Goal: Communication & Community: Answer question/provide support

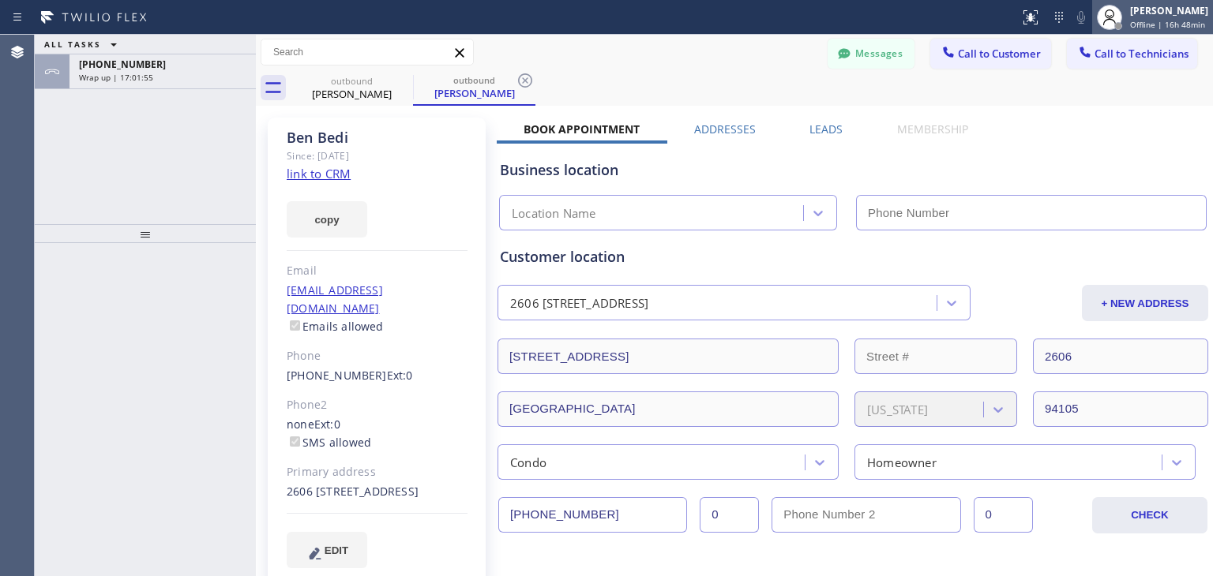
click at [1163, 26] on span "Offline | 16h 48min" at bounding box center [1167, 24] width 75 height 11
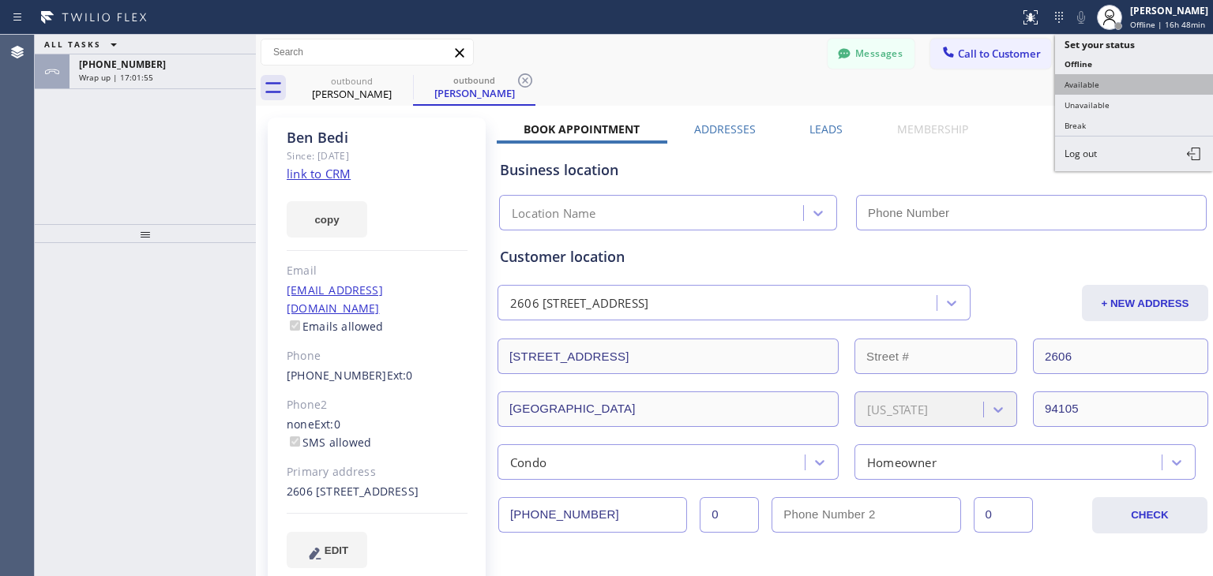
click at [1139, 87] on button "Available" at bounding box center [1134, 84] width 158 height 21
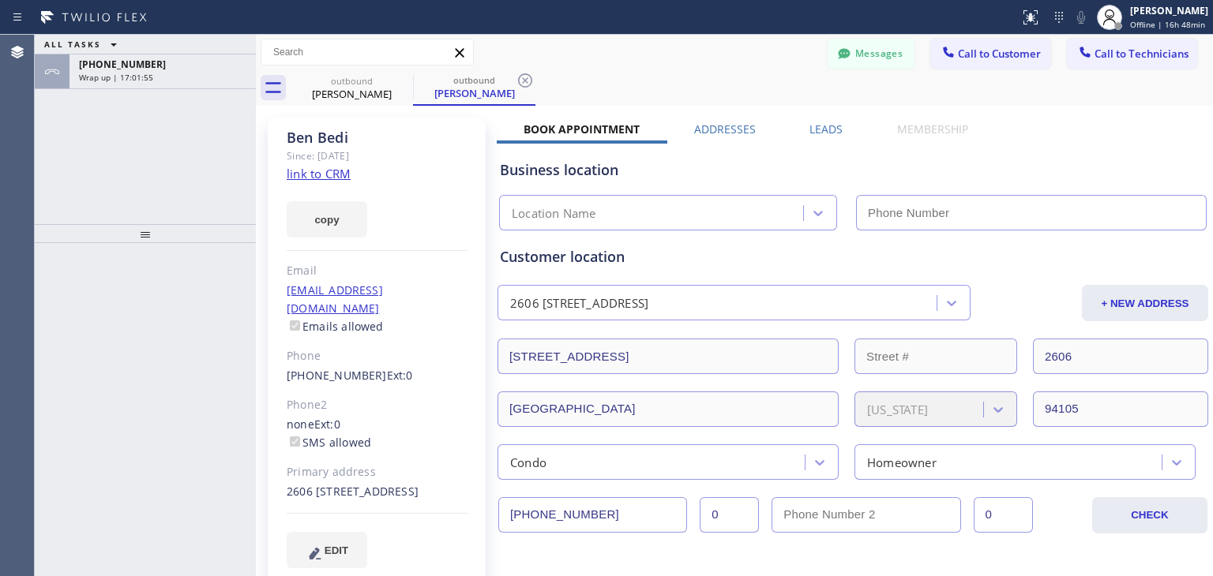
type input "[PHONE_NUMBER]"
click at [1115, 58] on span "Call to Technicians" at bounding box center [1141, 54] width 94 height 14
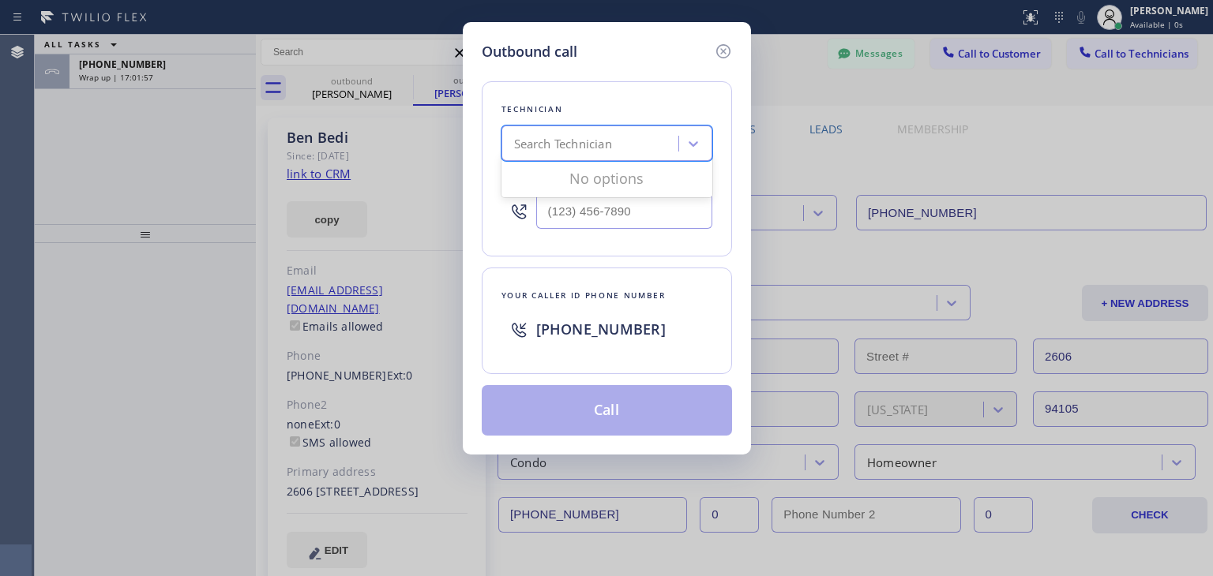
click at [617, 148] on div "Search Technician" at bounding box center [592, 144] width 172 height 28
type input "[PERSON_NAME]"
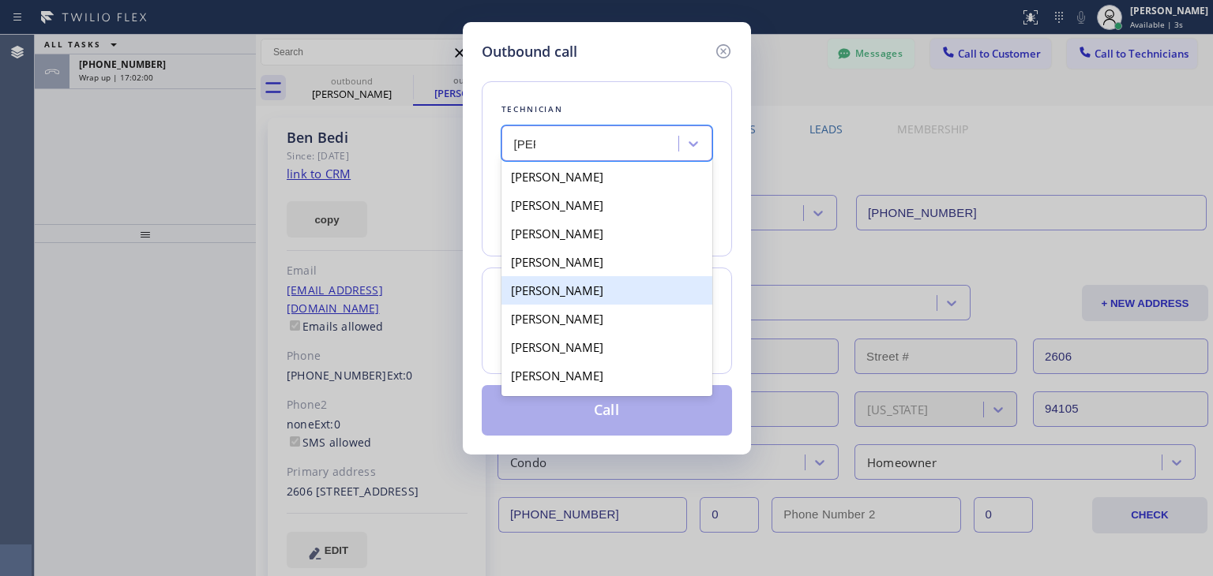
click at [643, 296] on div "[PERSON_NAME]" at bounding box center [606, 290] width 211 height 28
type input "[PHONE_NUMBER]"
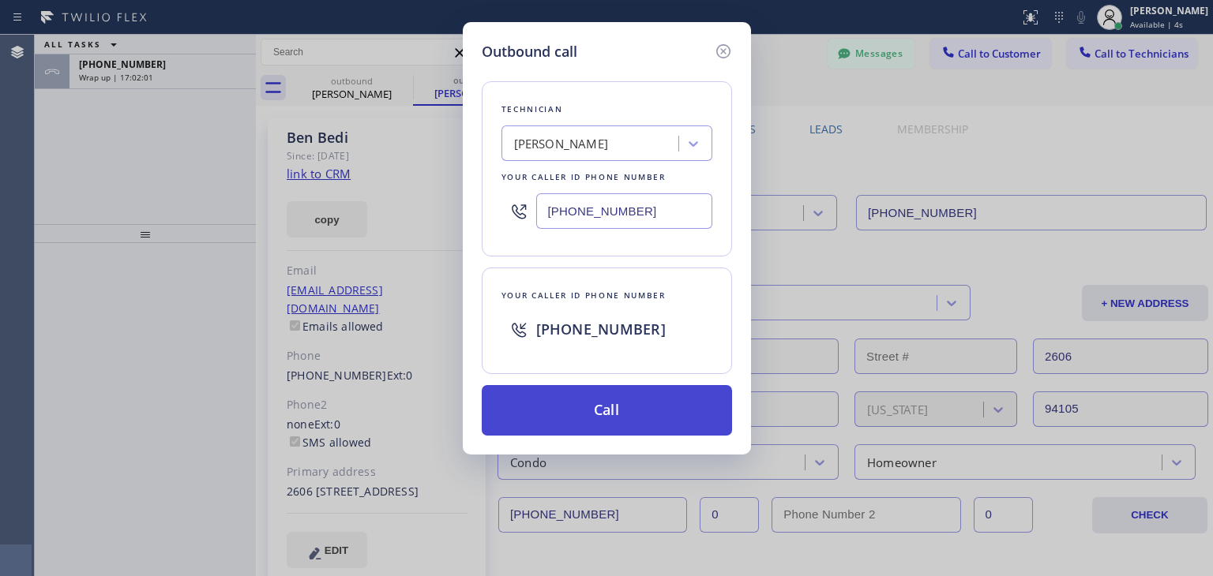
click at [647, 409] on button "Call" at bounding box center [607, 410] width 250 height 51
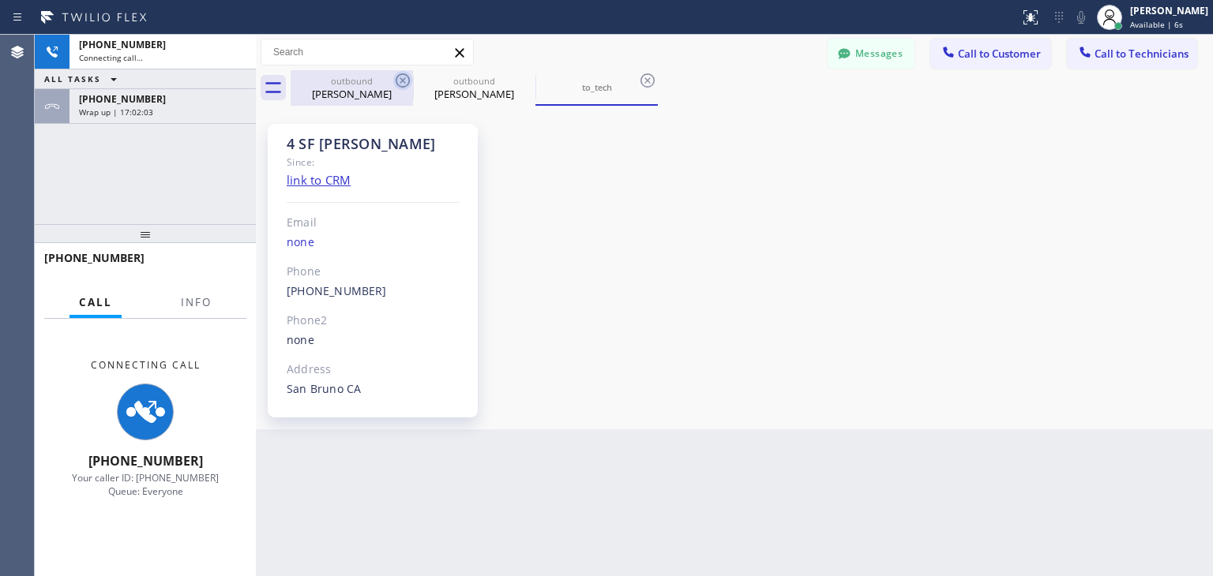
click at [400, 84] on icon at bounding box center [402, 80] width 19 height 19
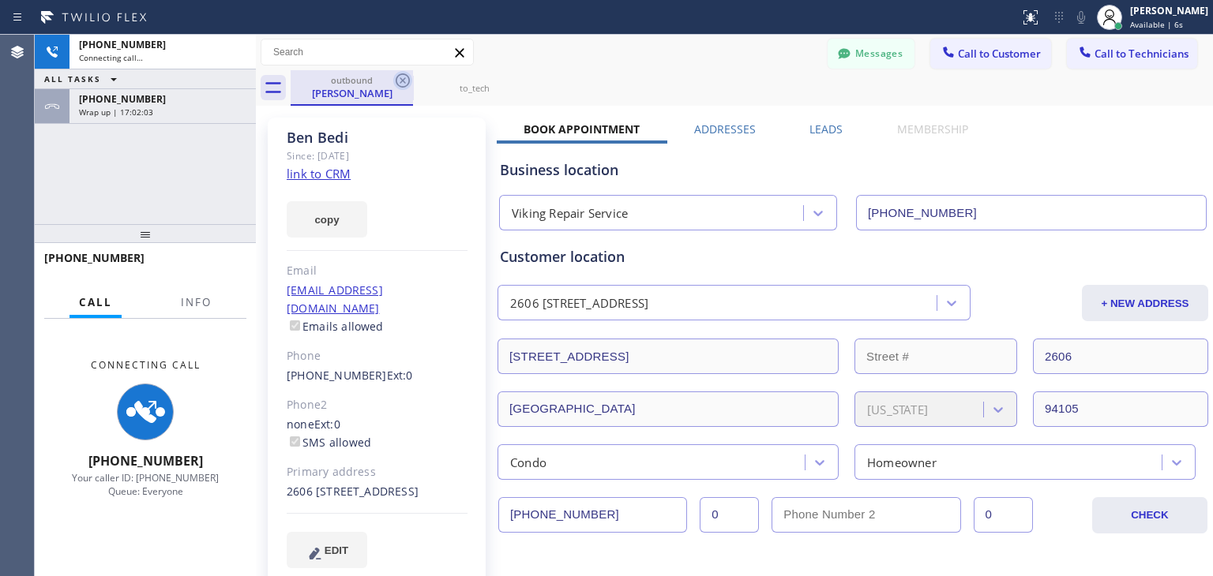
click at [400, 84] on icon at bounding box center [402, 80] width 19 height 19
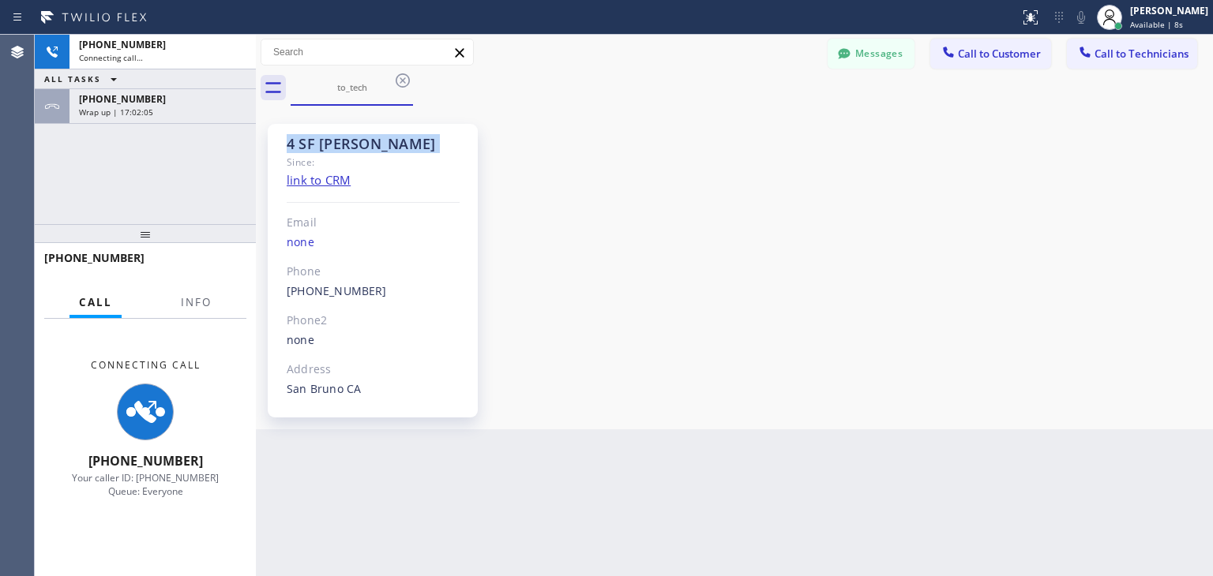
click at [400, 84] on icon at bounding box center [402, 80] width 19 height 19
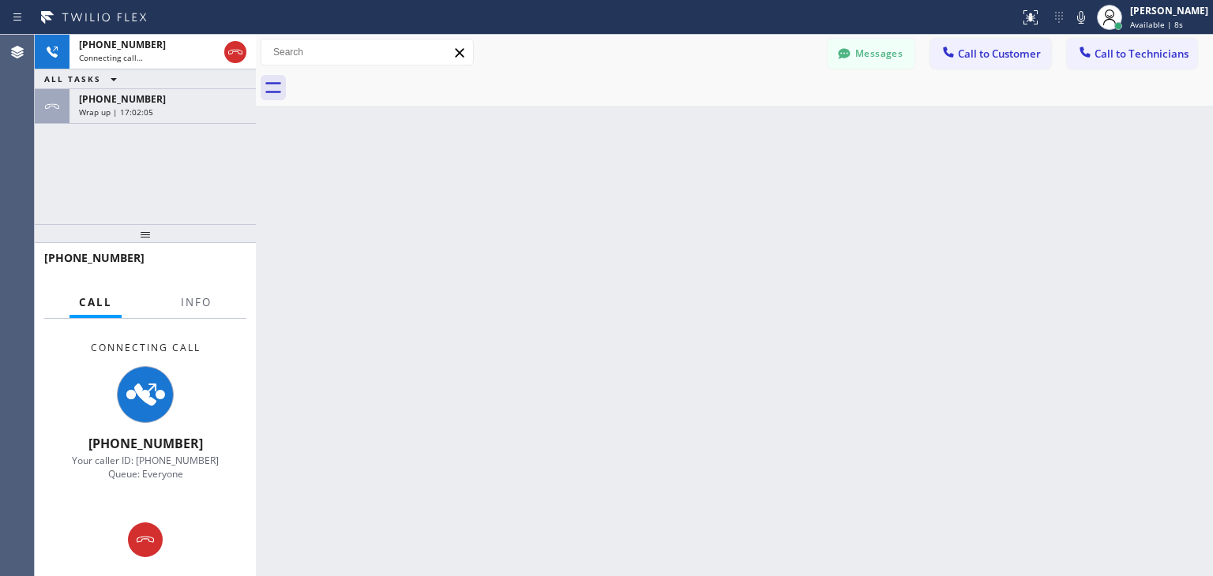
click at [400, 84] on div at bounding box center [752, 88] width 922 height 36
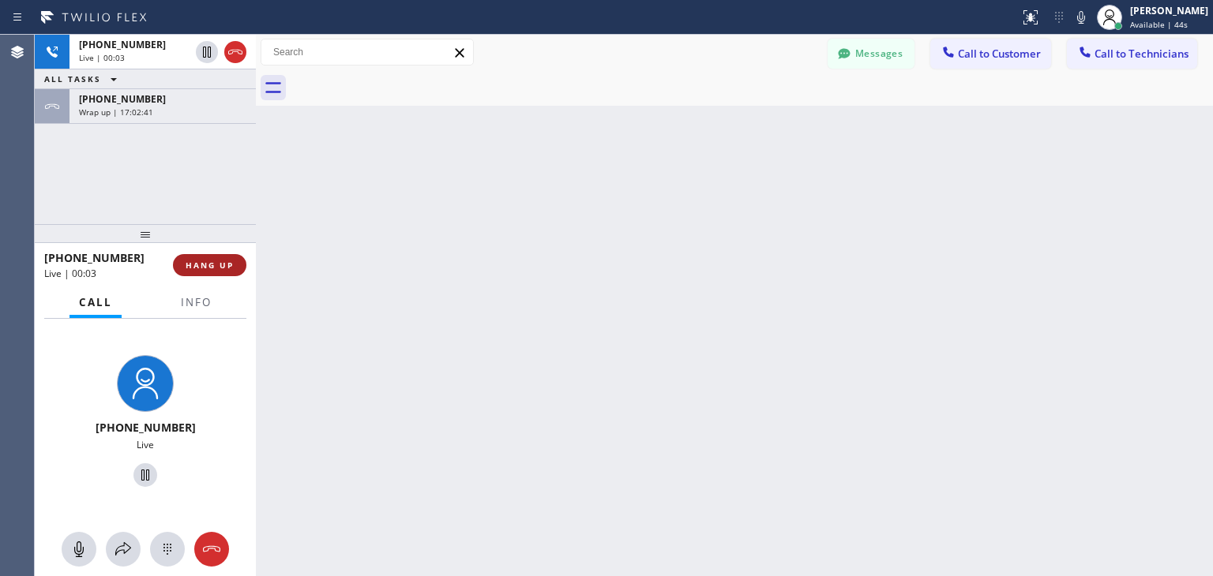
click at [206, 263] on span "HANG UP" at bounding box center [210, 265] width 48 height 11
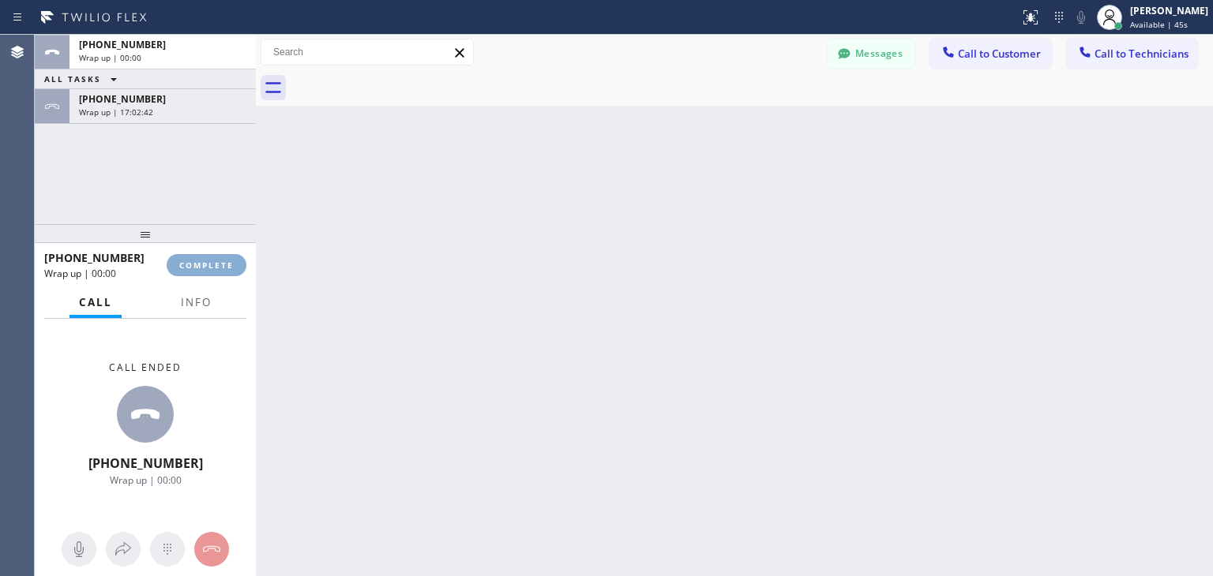
click at [206, 263] on span "COMPLETE" at bounding box center [206, 265] width 54 height 11
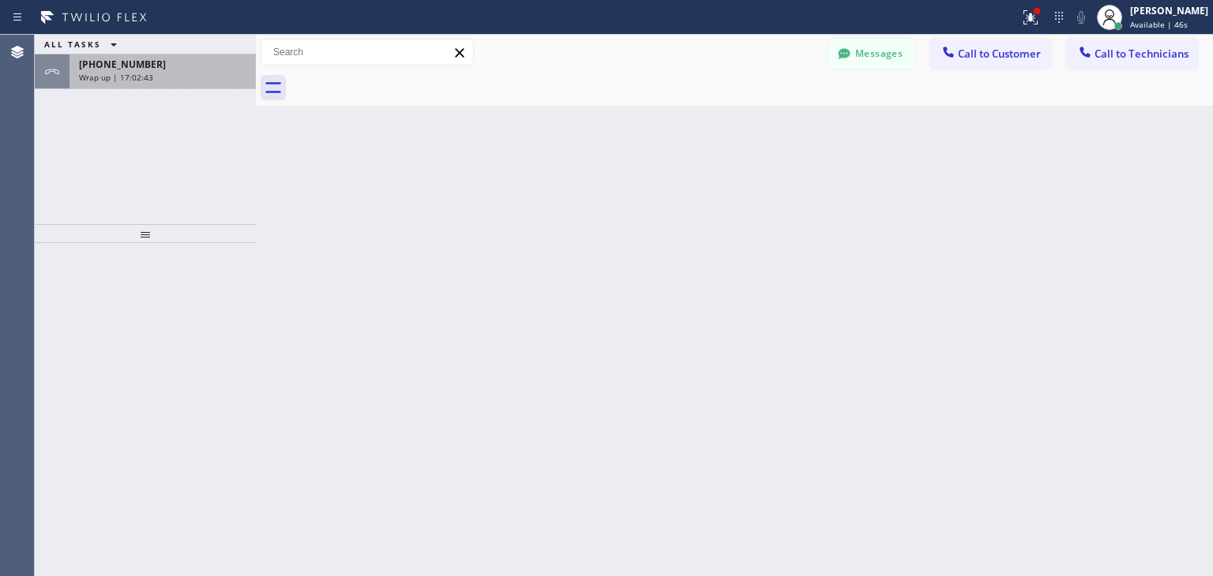
click at [233, 80] on div "Wrap up | 17:02:43" at bounding box center [162, 77] width 167 height 11
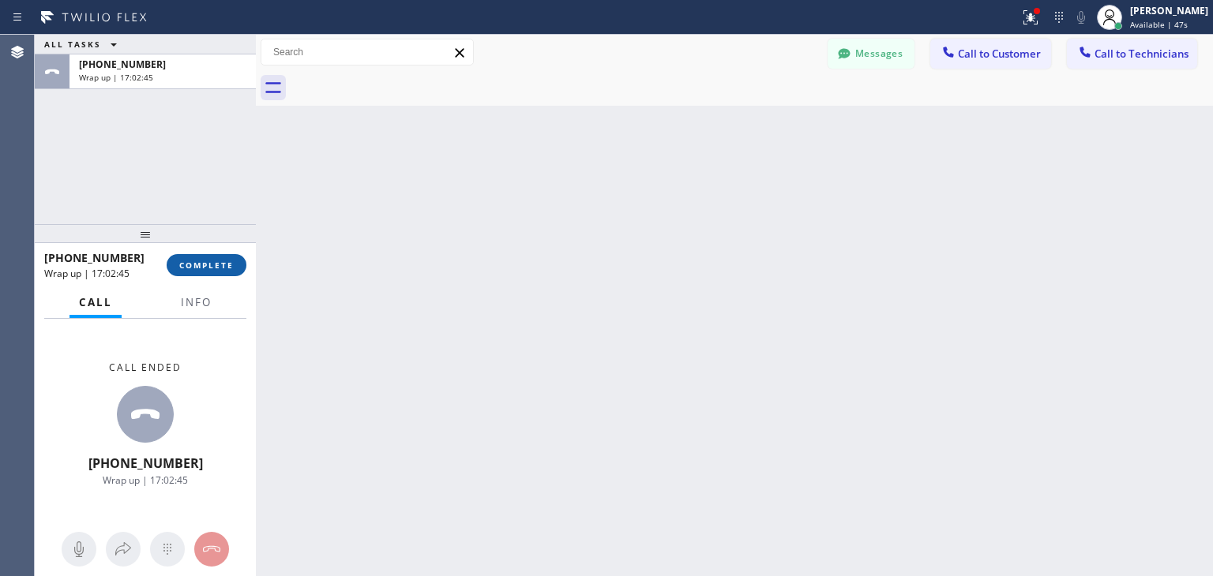
click at [203, 261] on span "COMPLETE" at bounding box center [206, 265] width 54 height 11
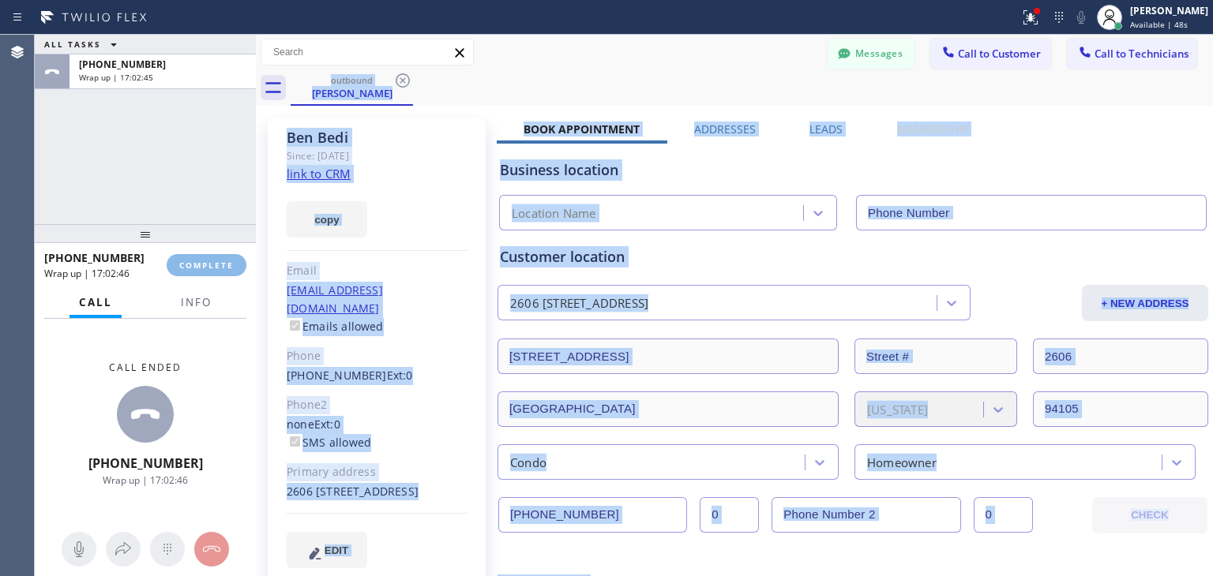
type input "[PHONE_NUMBER]"
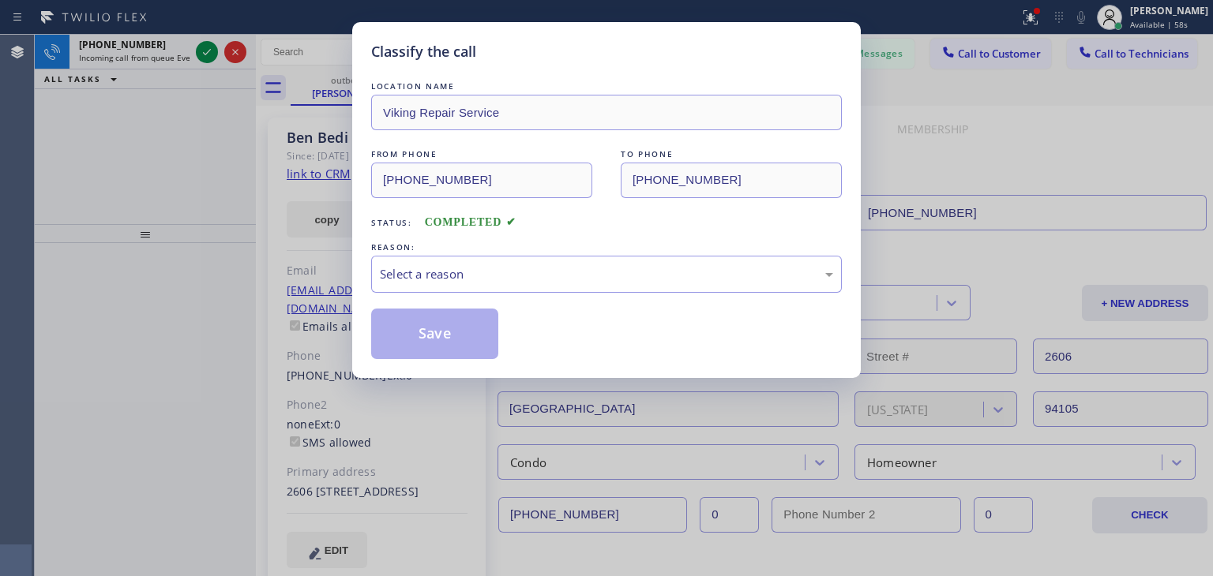
click at [565, 302] on div "LOCATION NAME Viking Repair Service FROM PHONE [PHONE_NUMBER] TO PHONE [PHONE_N…" at bounding box center [606, 218] width 471 height 281
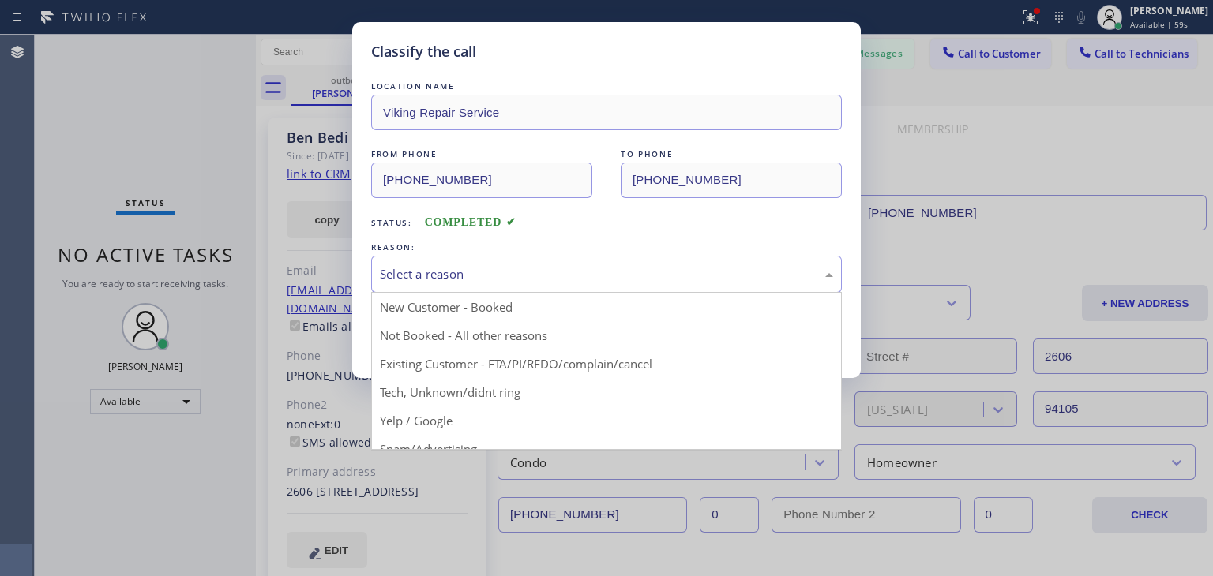
click at [594, 278] on div "Select a reason" at bounding box center [606, 274] width 453 height 18
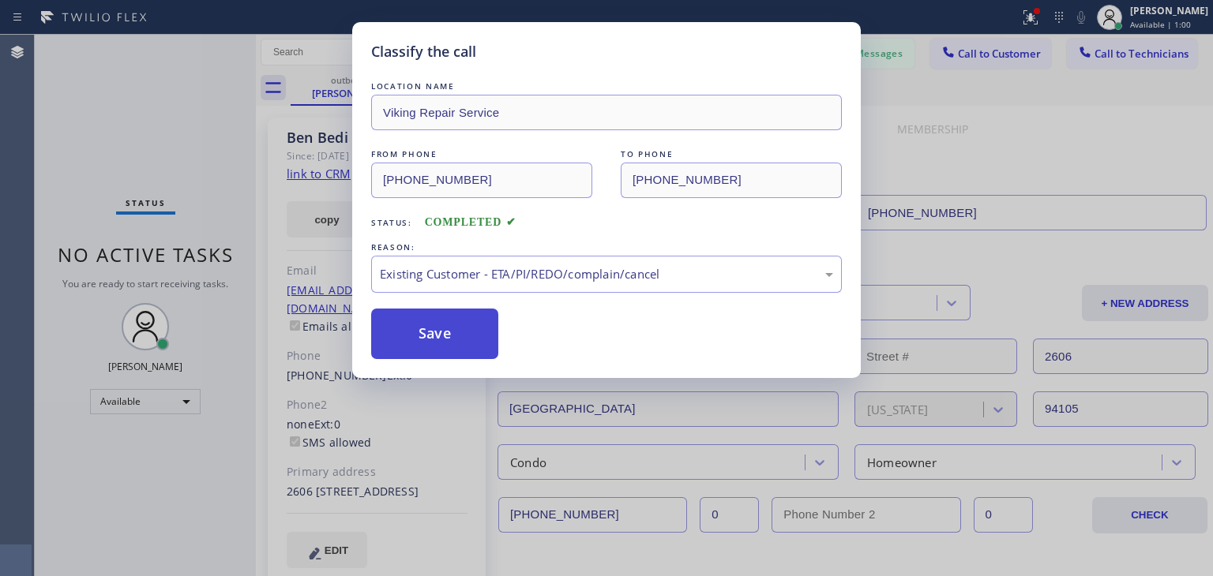
drag, startPoint x: 597, startPoint y: 361, endPoint x: 394, endPoint y: 314, distance: 208.2
click at [394, 314] on button "Save" at bounding box center [434, 334] width 127 height 51
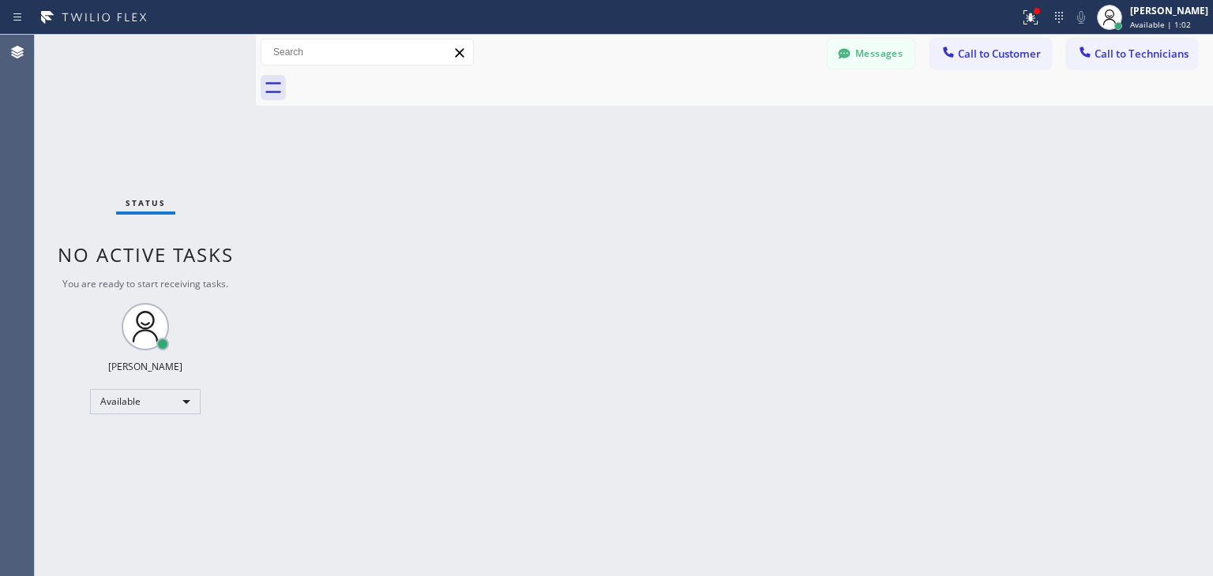
click at [891, 43] on button "Messages" at bounding box center [870, 54] width 87 height 30
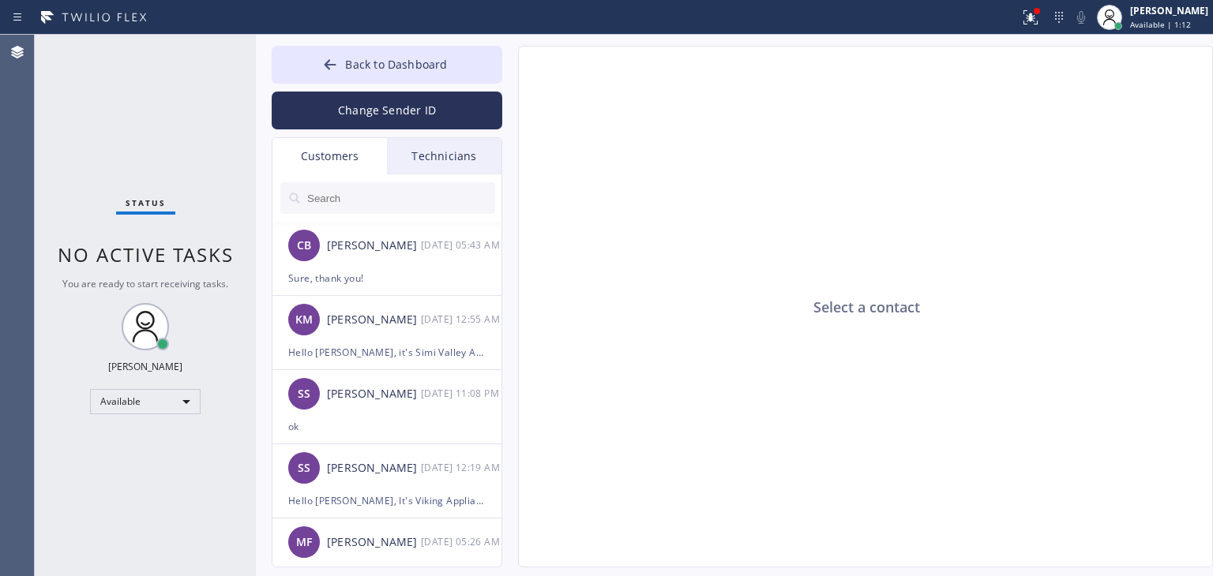
click at [461, 169] on div "Technicians" at bounding box center [444, 156] width 114 height 36
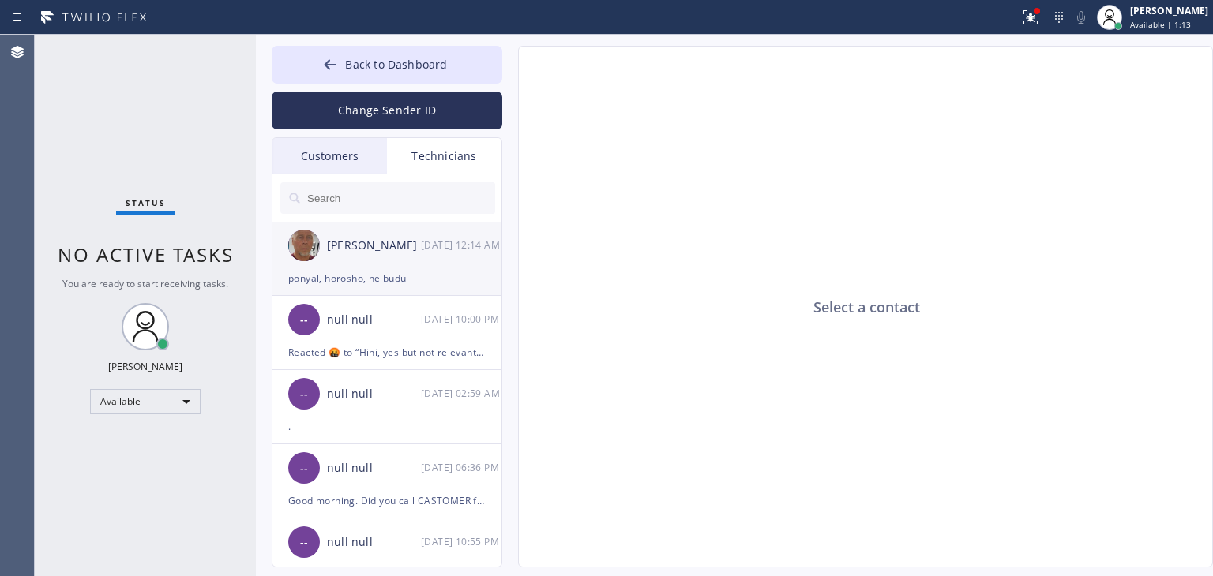
click at [364, 241] on div "[PERSON_NAME]" at bounding box center [374, 246] width 94 height 18
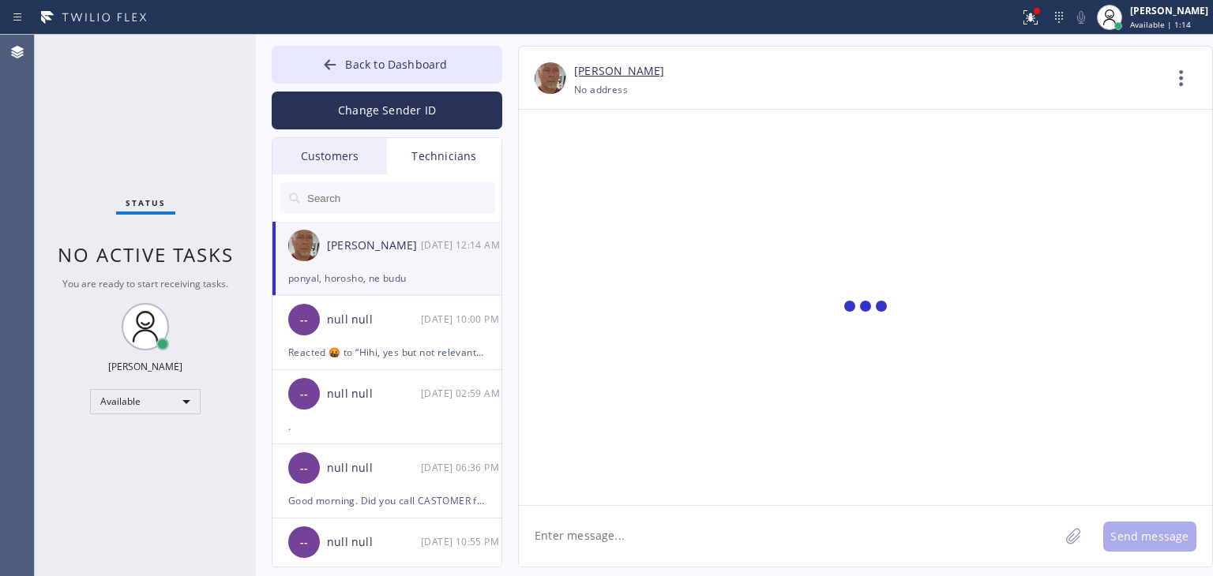
paste textarea "AQT5NM"
click at [671, 542] on textarea at bounding box center [789, 536] width 540 height 61
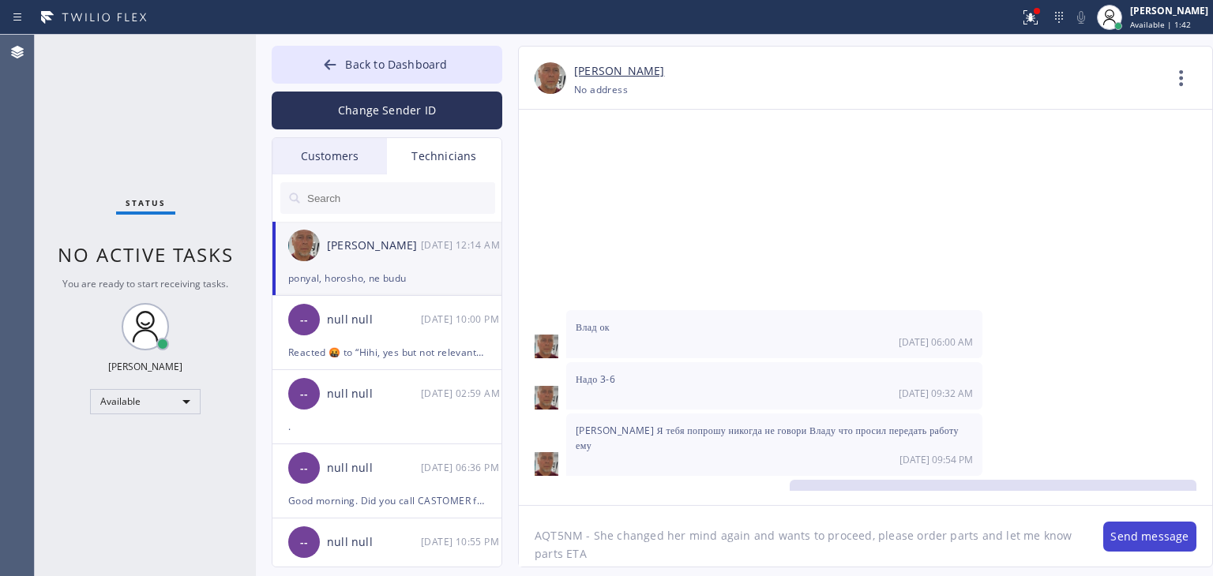
type textarea "AQT5NM - She changed her mind again and wants to proceed, please order parts an…"
click at [1150, 539] on button "Send message" at bounding box center [1149, 537] width 93 height 30
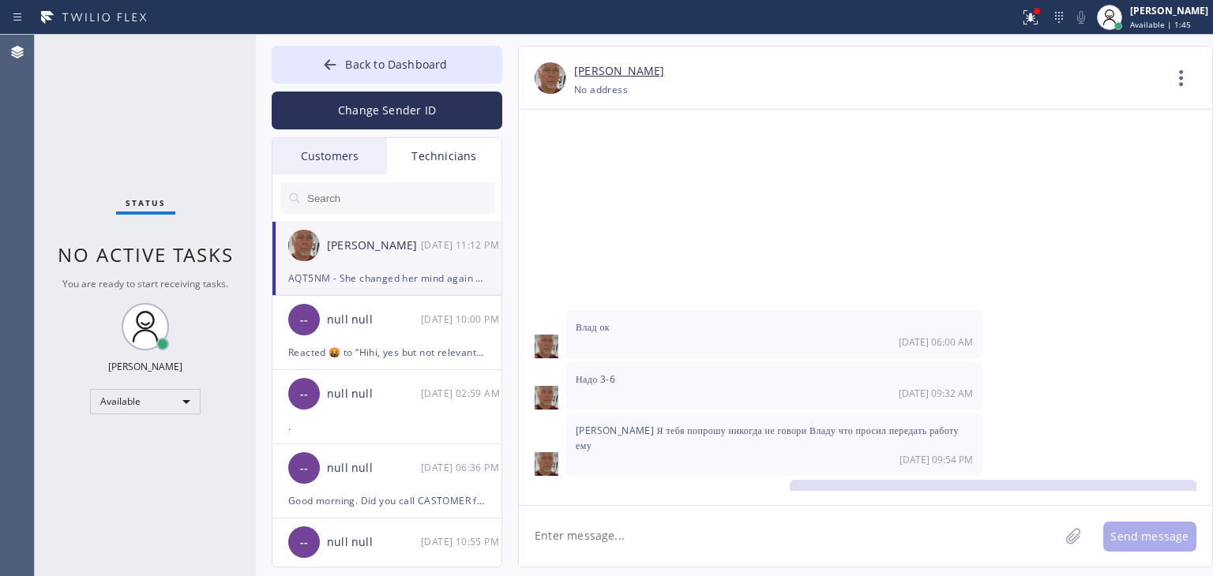
scroll to position [18207, 0]
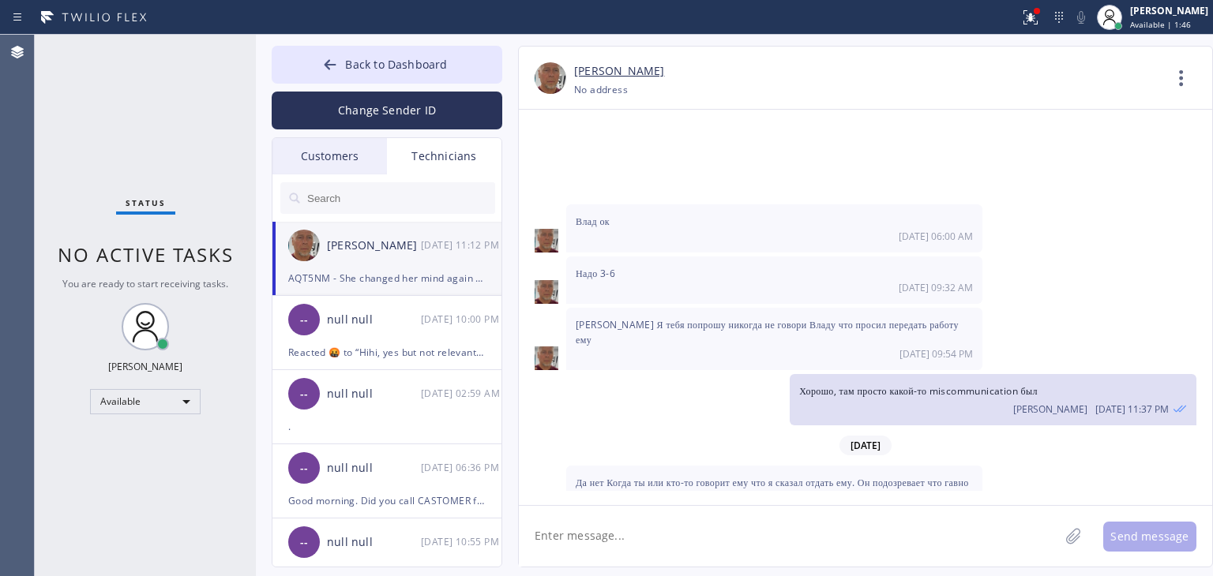
click at [950, 512] on textarea at bounding box center [789, 536] width 540 height 61
type textarea "Refund hasn'r been processed"
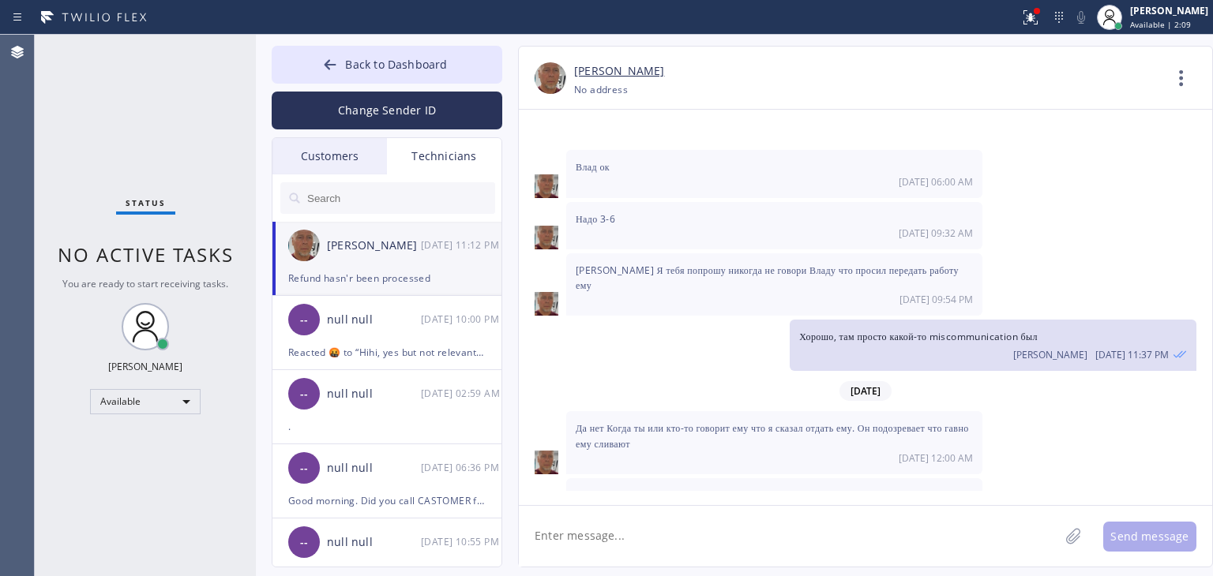
click at [341, 152] on div "Customers" at bounding box center [329, 156] width 114 height 36
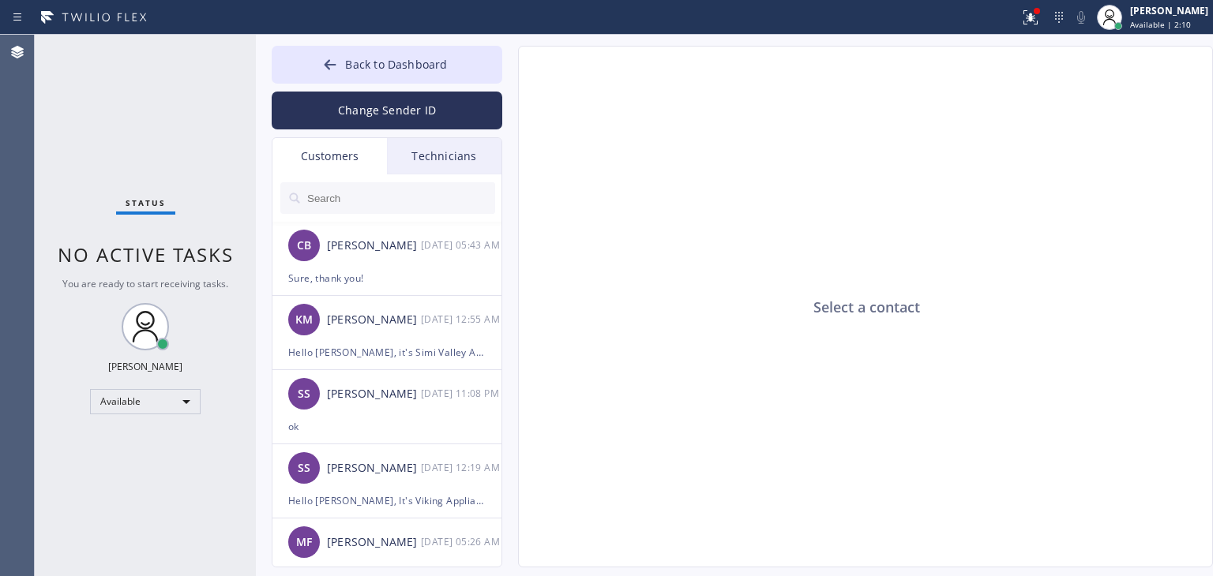
click at [387, 201] on input "text" at bounding box center [400, 198] width 189 height 32
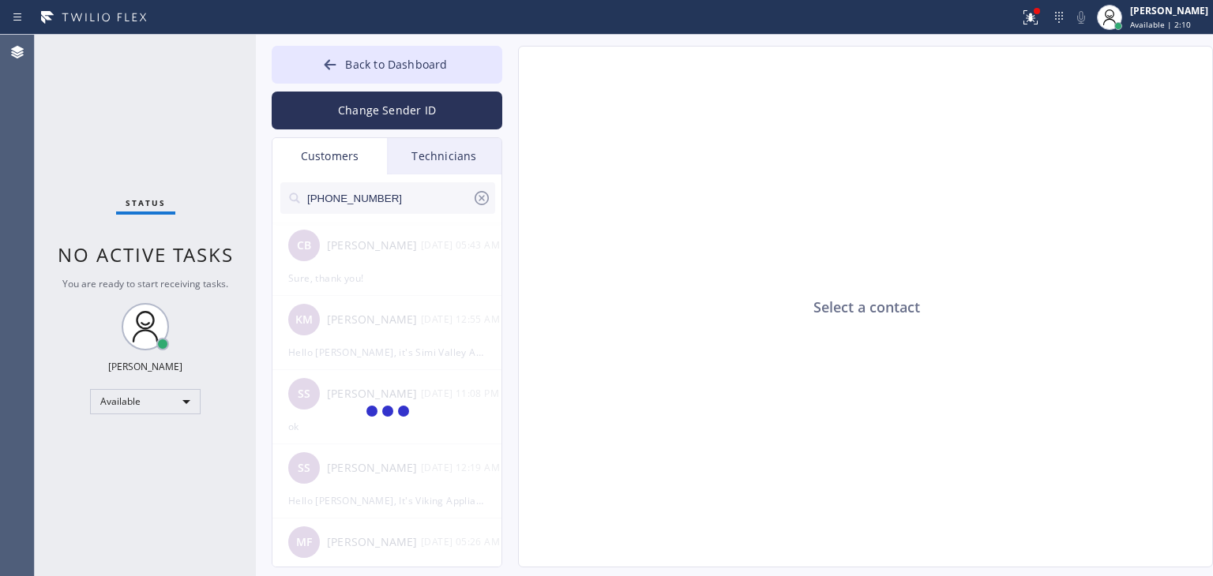
click at [387, 201] on input "[PHONE_NUMBER]" at bounding box center [389, 198] width 167 height 32
type input "[PHONE_NUMBER]"
click at [387, 201] on input "(650) 714-777_" at bounding box center [389, 198] width 167 height 32
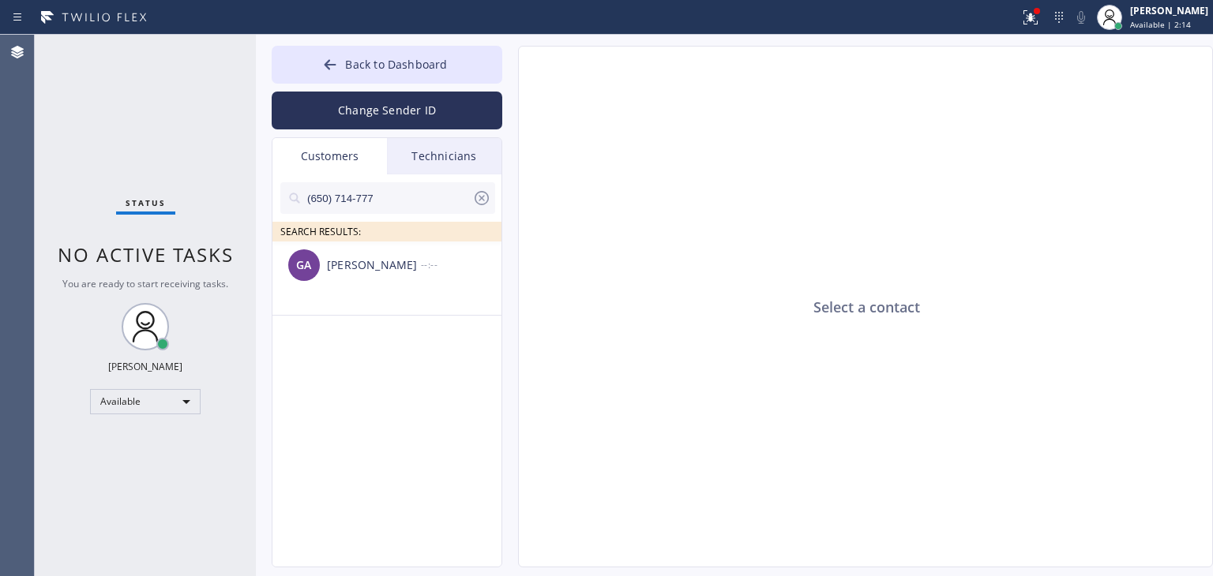
type input "(650) 714-777"
click at [396, 259] on div "[PERSON_NAME]" at bounding box center [374, 266] width 94 height 18
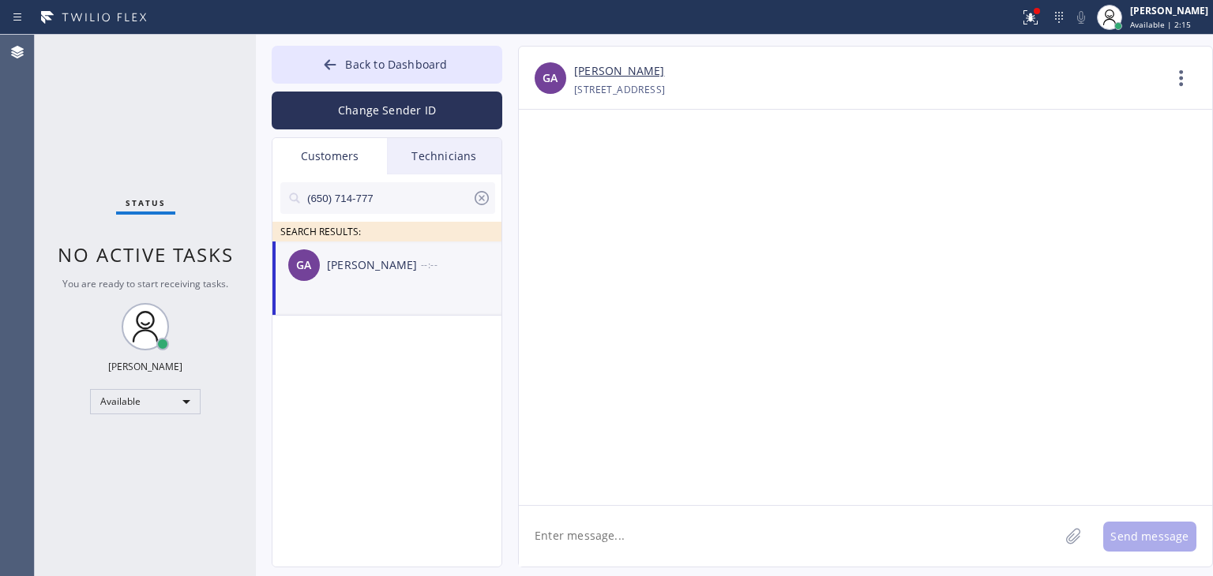
click at [619, 527] on textarea at bounding box center [789, 536] width 540 height 61
paste textarea "Elite Sub-Zero Appliance Repair"
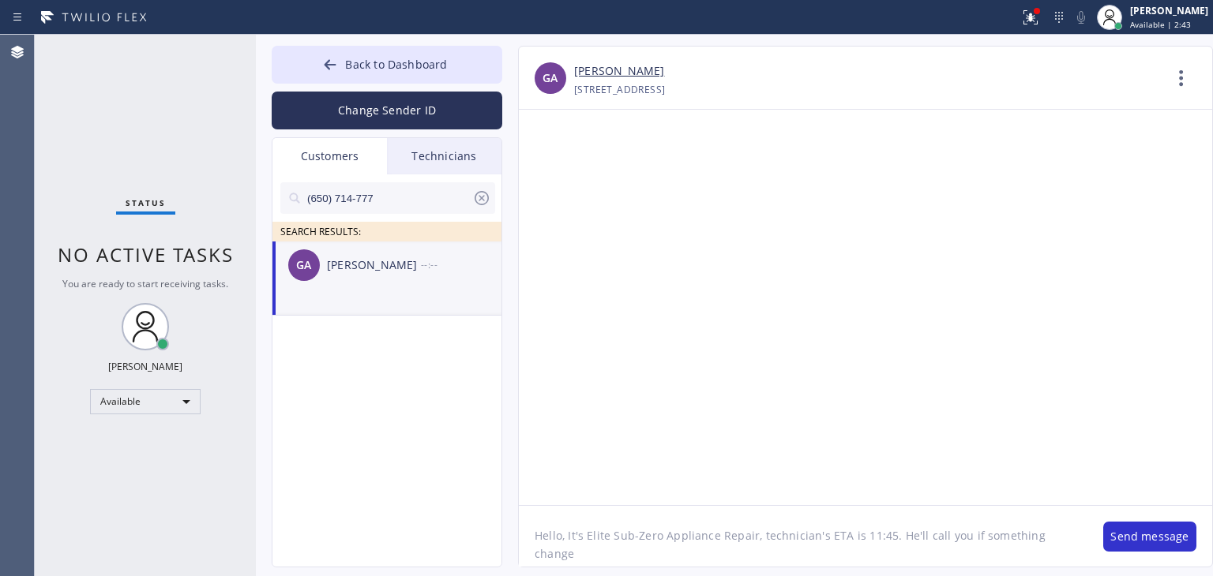
type textarea "Hello, It's Elite Sub-Zero Appliance Repair, technician's ETA is 11:45. He'll c…"
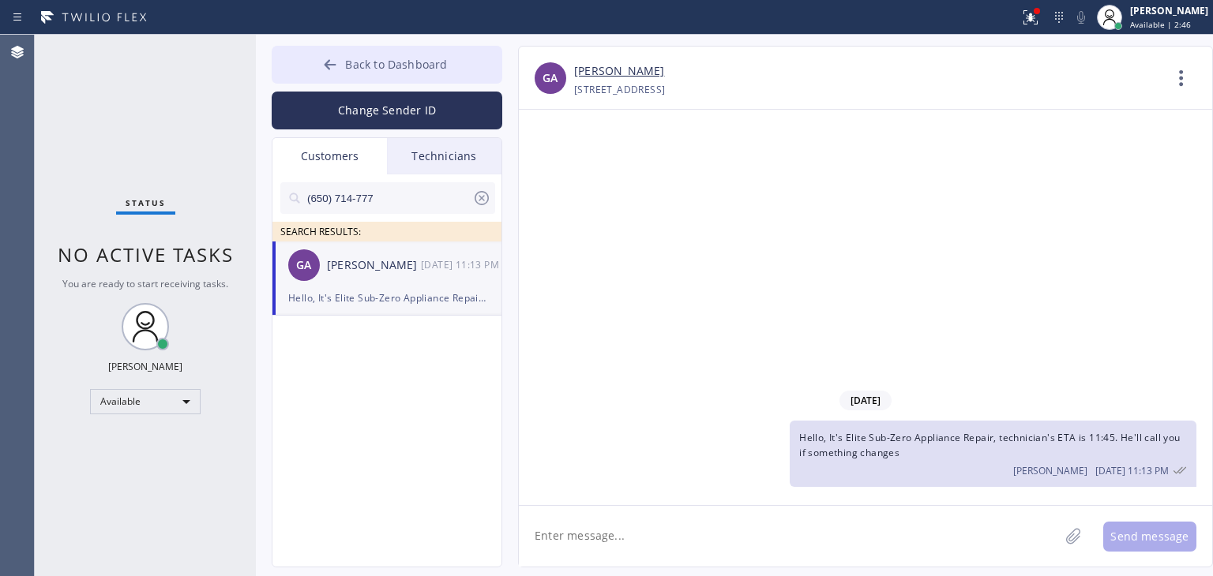
click at [388, 55] on button "Back to Dashboard" at bounding box center [387, 65] width 231 height 38
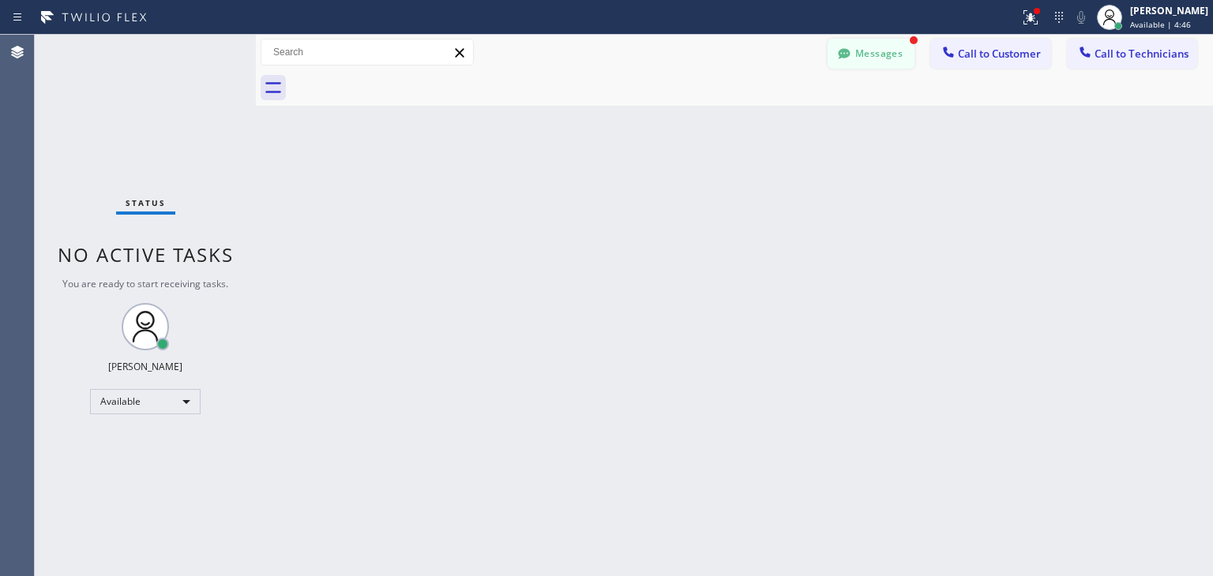
click at [832, 39] on button "Messages" at bounding box center [870, 54] width 87 height 30
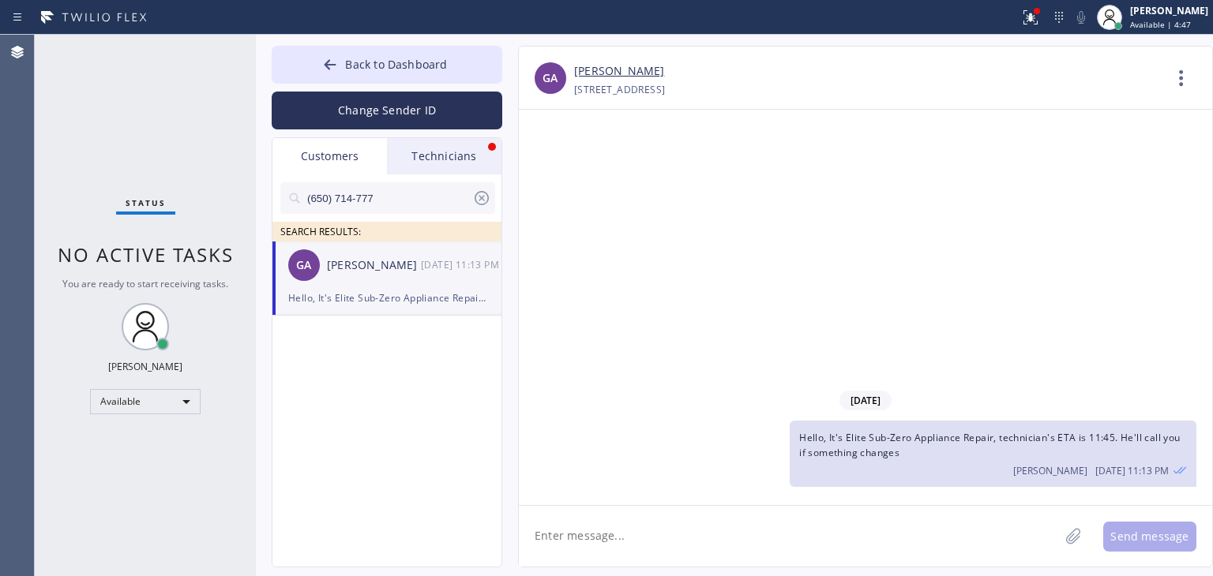
click at [435, 160] on div "Technicians" at bounding box center [444, 156] width 114 height 36
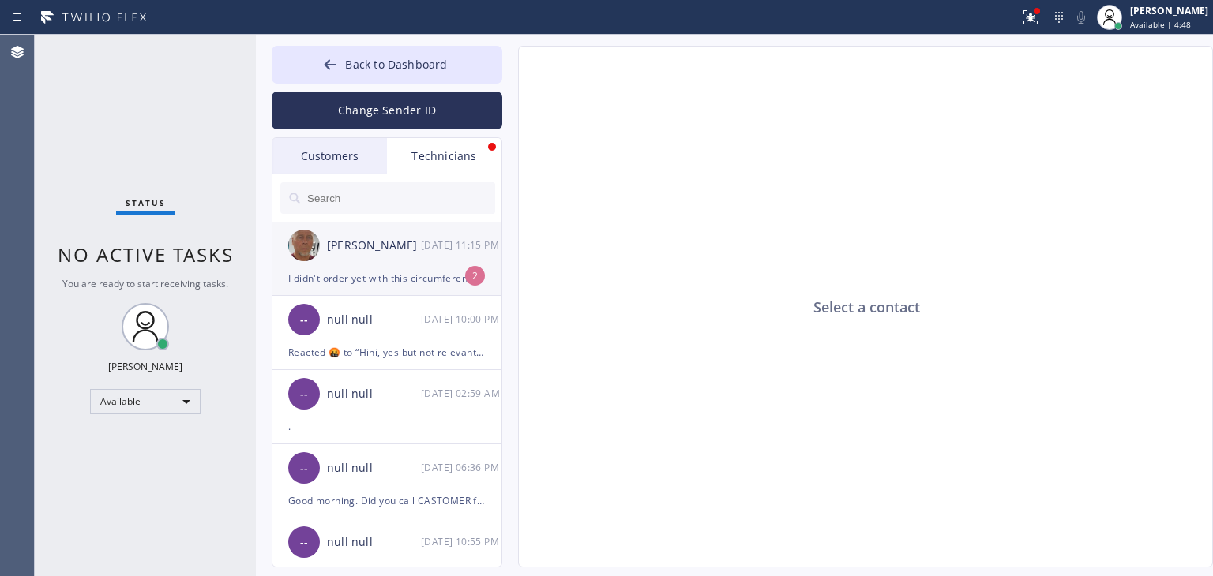
click at [408, 250] on div "[PERSON_NAME]" at bounding box center [374, 246] width 94 height 18
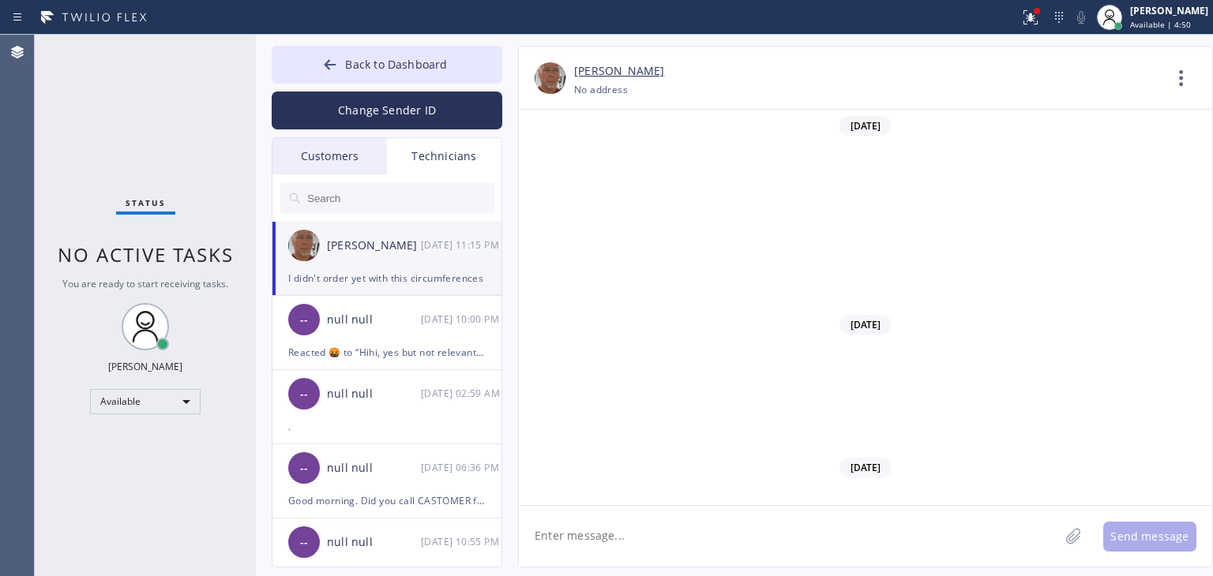
scroll to position [18362, 0]
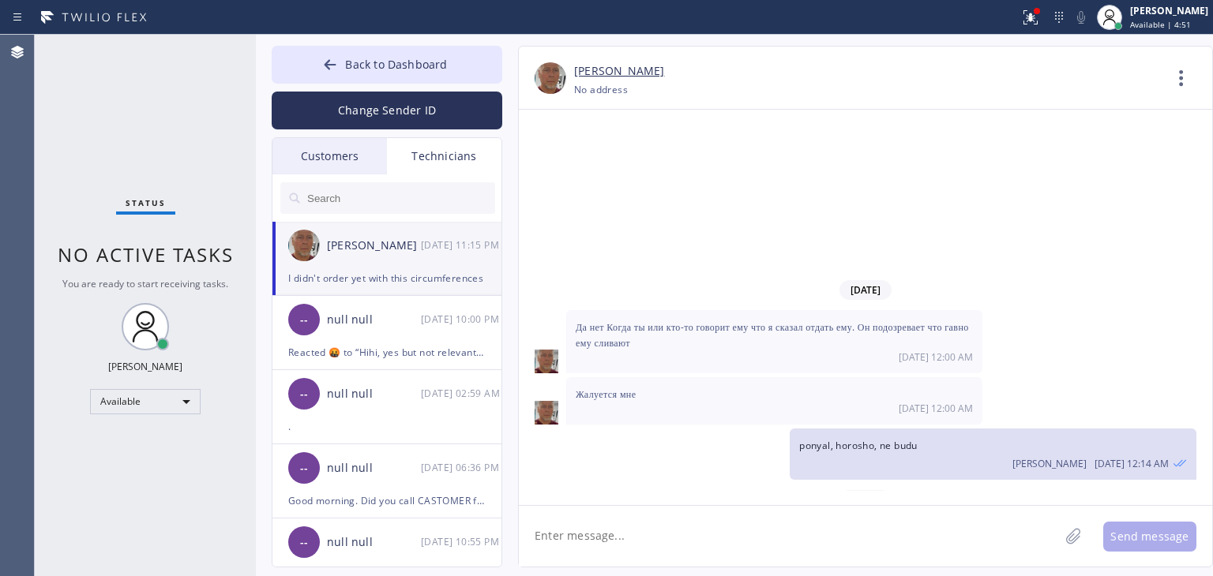
click at [709, 527] on textarea at bounding box center [789, 536] width 540 height 61
type textarea "Please order them and let me know it's ETA cause she requested it. Thank you!"
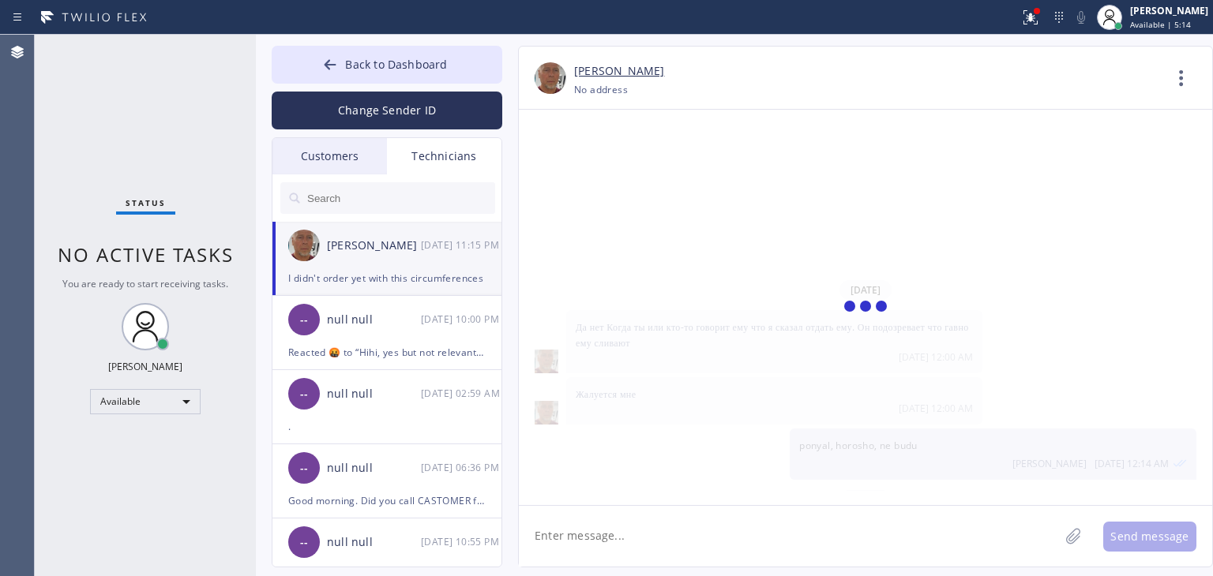
scroll to position [18418, 0]
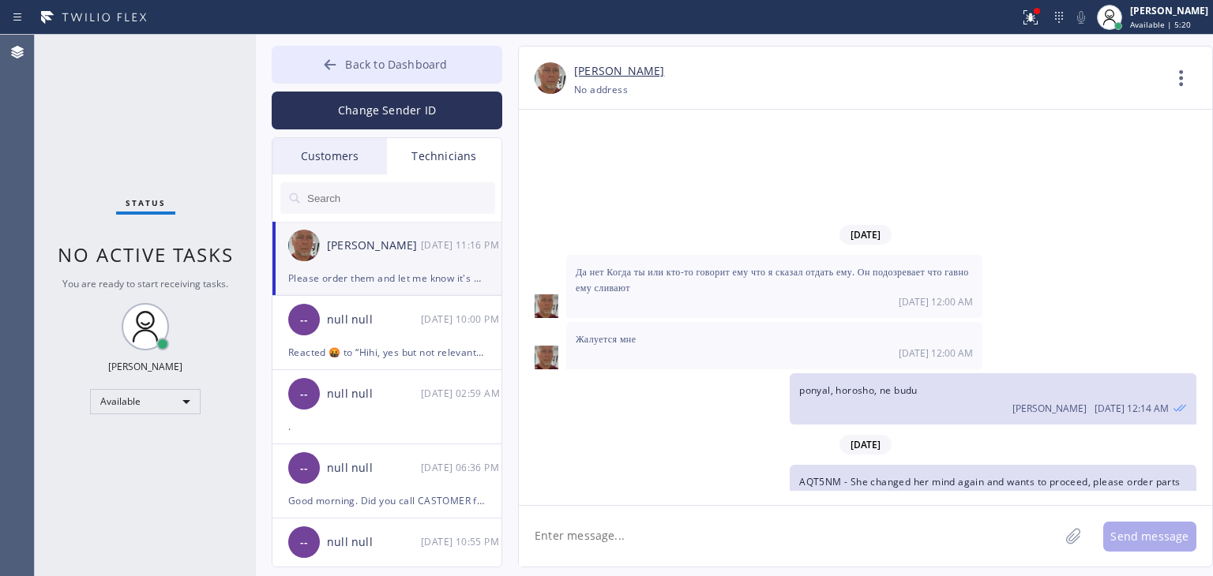
click at [442, 67] on span "Back to Dashboard" at bounding box center [396, 64] width 102 height 15
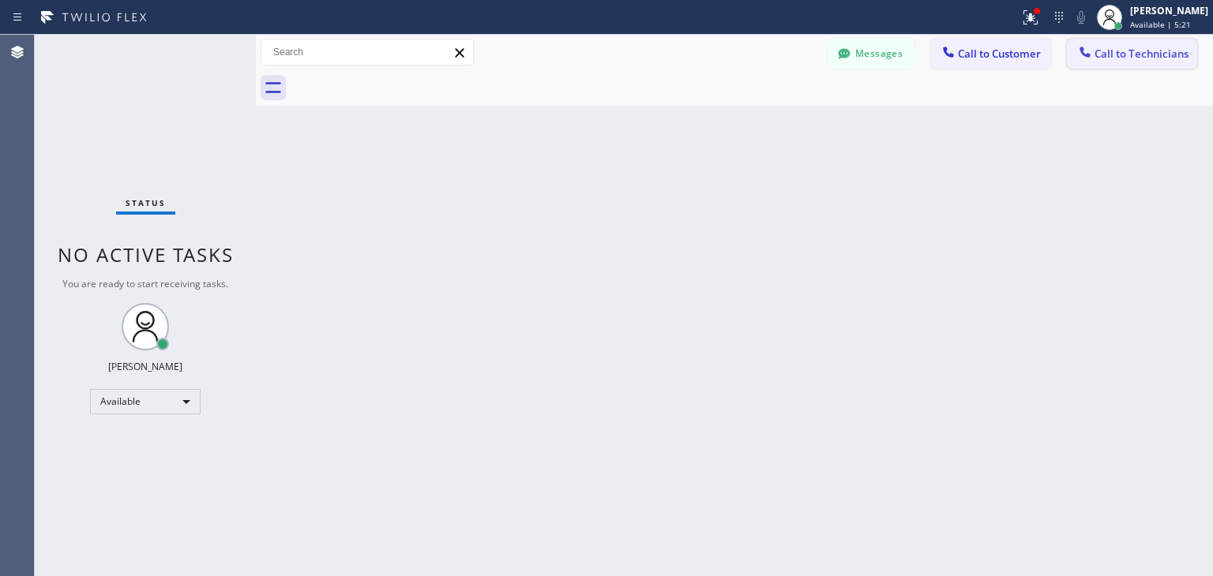
click at [1134, 45] on button "Call to Technicians" at bounding box center [1132, 54] width 130 height 30
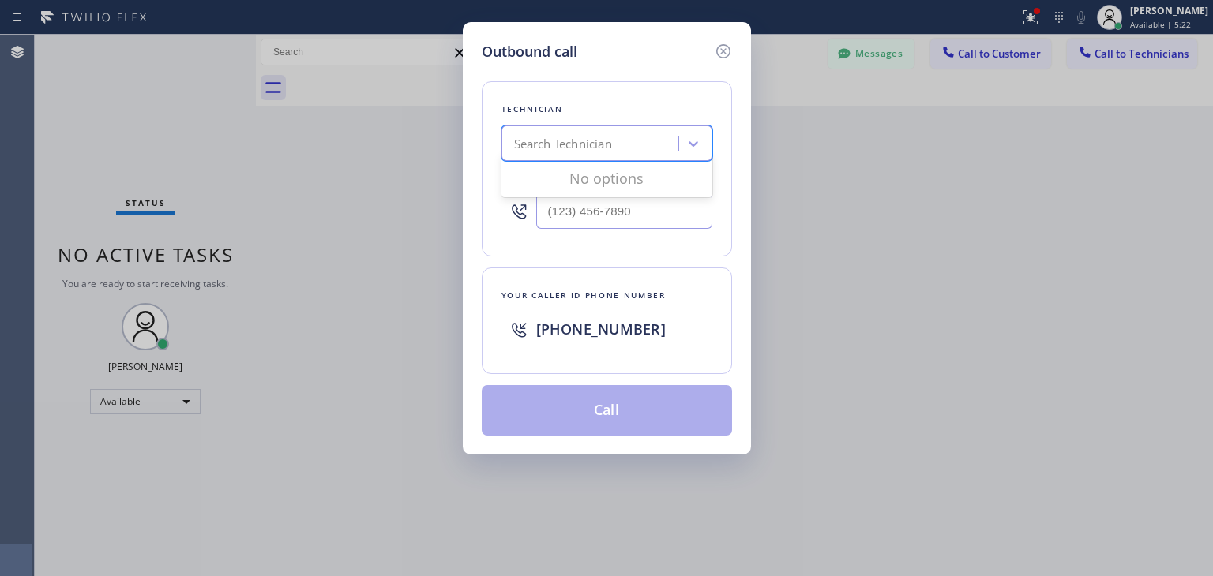
drag, startPoint x: 704, startPoint y: 142, endPoint x: 643, endPoint y: 146, distance: 61.7
click at [643, 146] on div "Search Technician" at bounding box center [606, 144] width 211 height 36
click at [643, 146] on div "Search Technician" at bounding box center [592, 144] width 172 height 28
type input "ibragim"
click at [626, 168] on div "[PERSON_NAME]" at bounding box center [606, 177] width 211 height 28
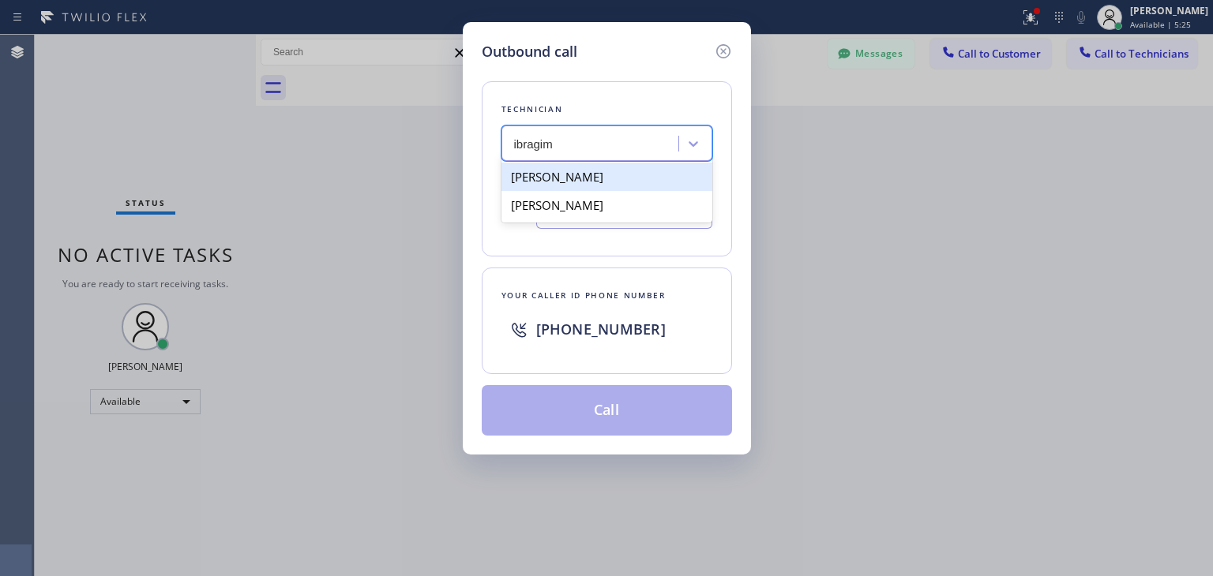
type input "[PHONE_NUMBER]"
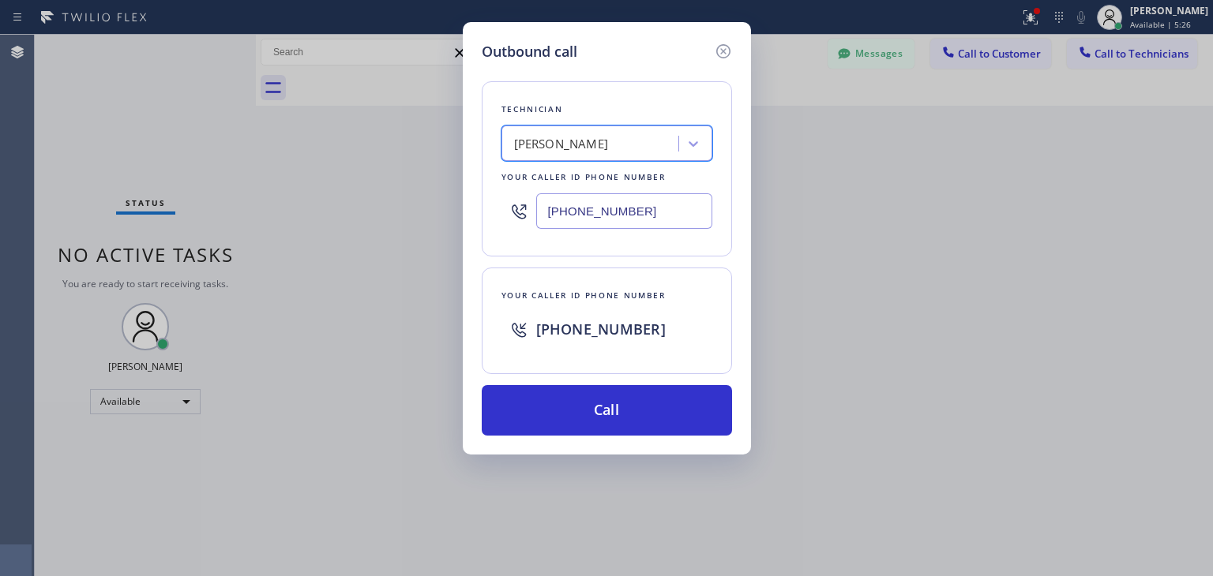
click at [625, 377] on div "Technician option [PERSON_NAME], selected. 2 results available. Select is focus…" at bounding box center [607, 248] width 250 height 373
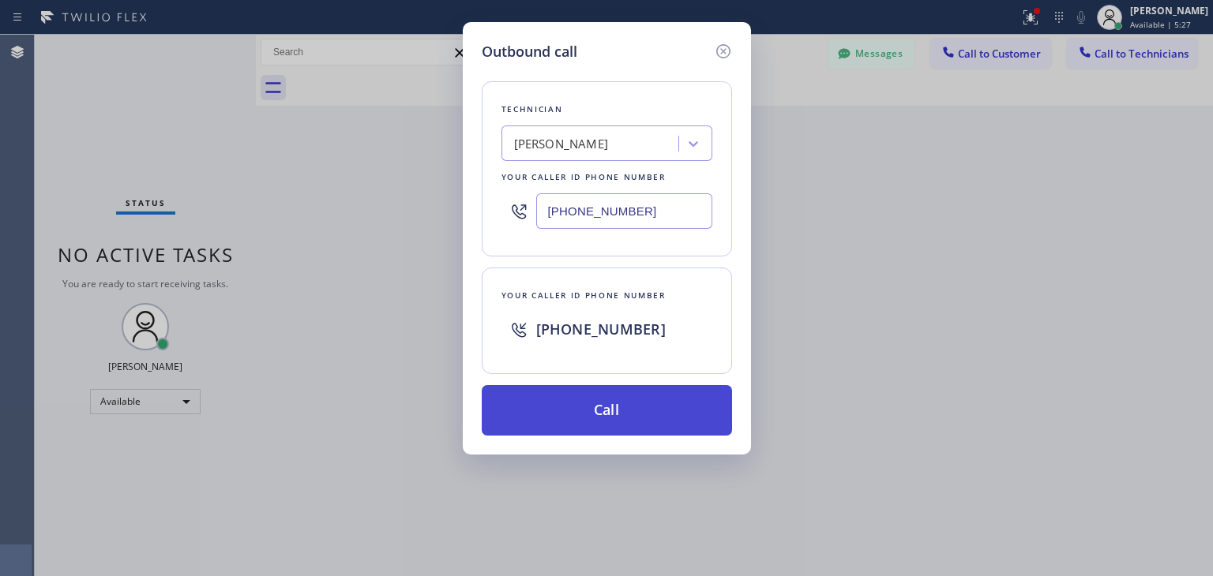
click at [629, 396] on button "Call" at bounding box center [607, 410] width 250 height 51
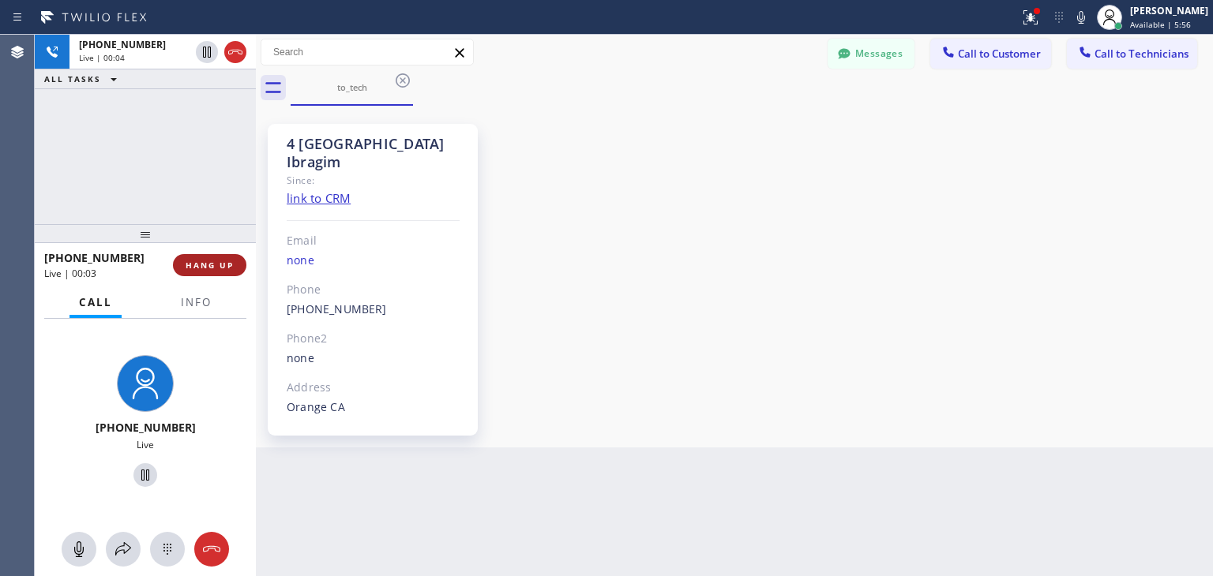
click at [229, 263] on span "HANG UP" at bounding box center [210, 265] width 48 height 11
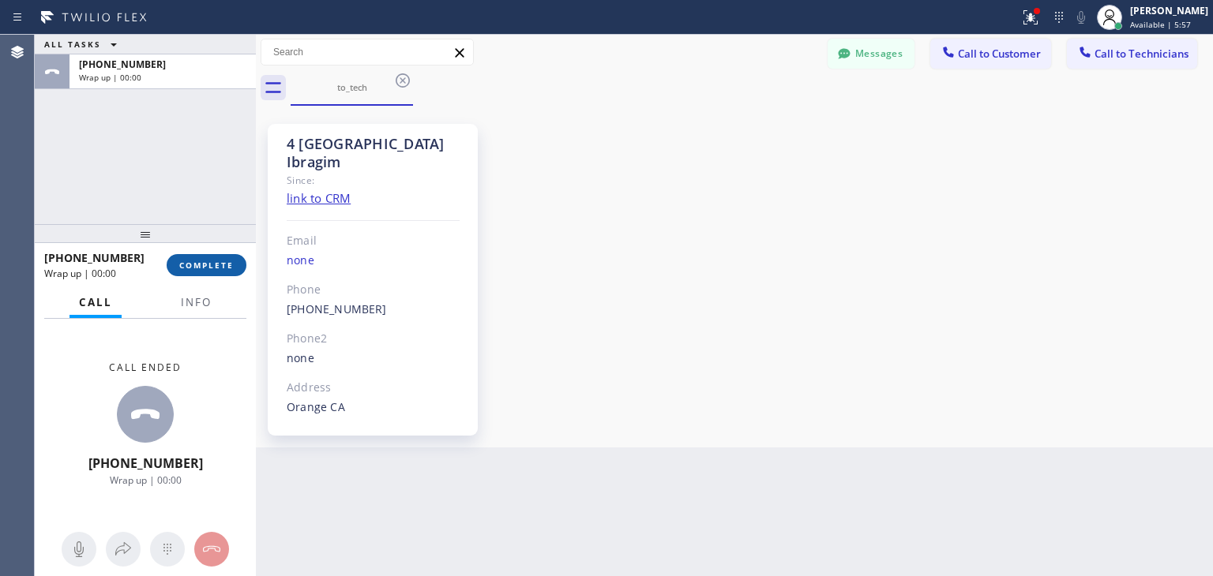
click at [229, 263] on span "COMPLETE" at bounding box center [206, 265] width 54 height 11
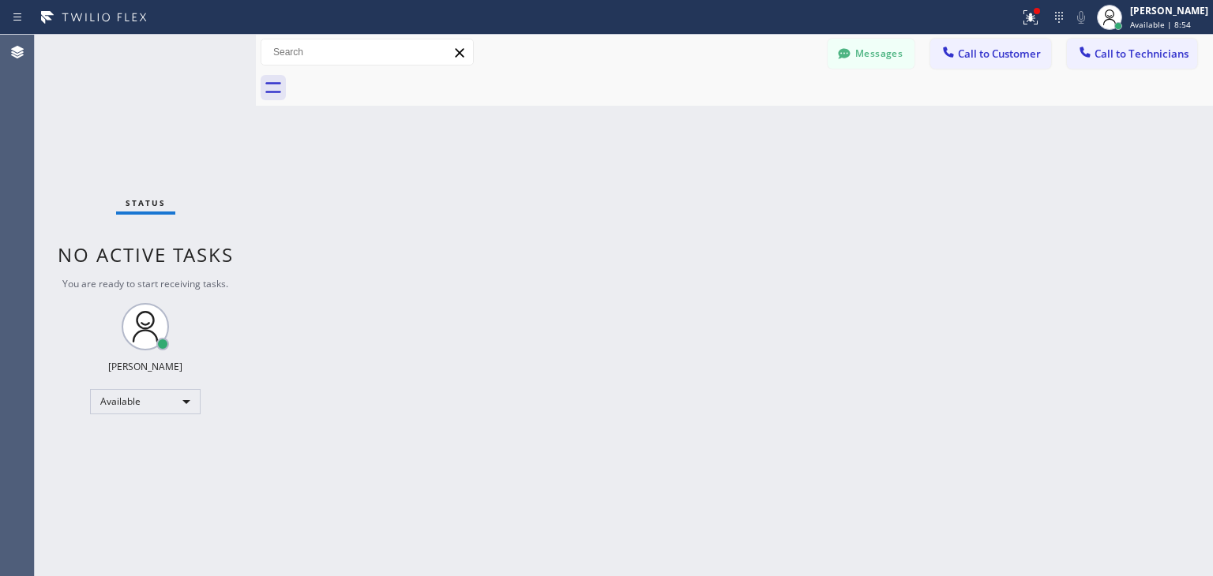
click at [1105, 69] on div "Messages Call to Customer Call to Technicians Outbound call Location Moorpark C…" at bounding box center [734, 70] width 957 height 71
click at [1105, 69] on div "Messages Call to Customer Call to Technicians Outbound call Location Moorpark C…" at bounding box center [734, 53] width 957 height 36
click at [1104, 66] on button "Call to Technicians" at bounding box center [1132, 54] width 130 height 30
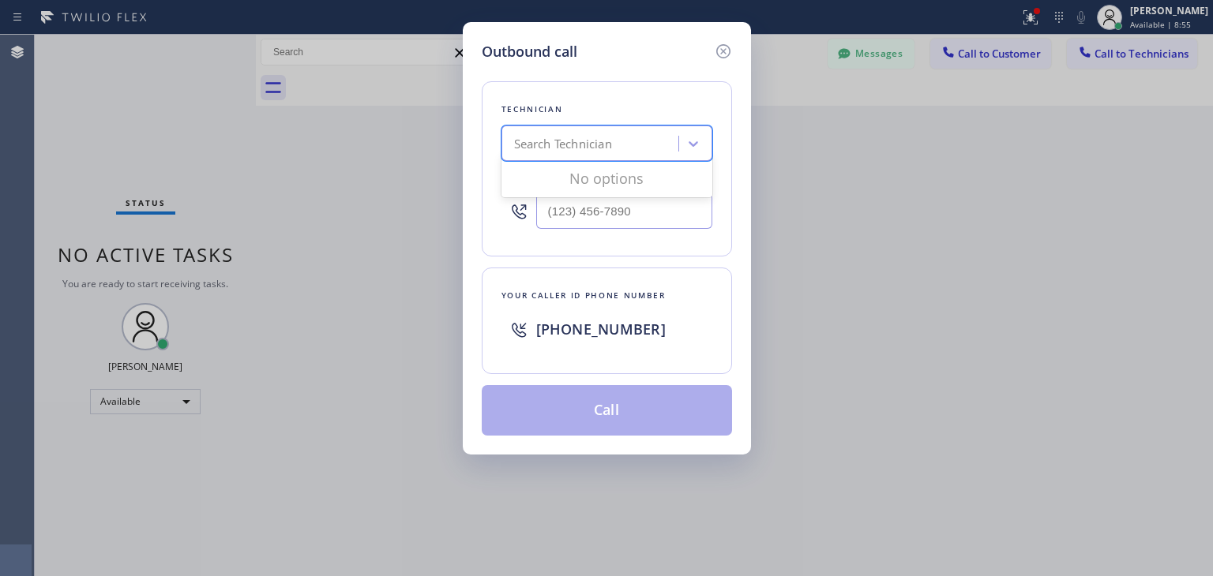
click at [615, 132] on div "Search Technician" at bounding box center [592, 144] width 172 height 28
type input "ibragim"
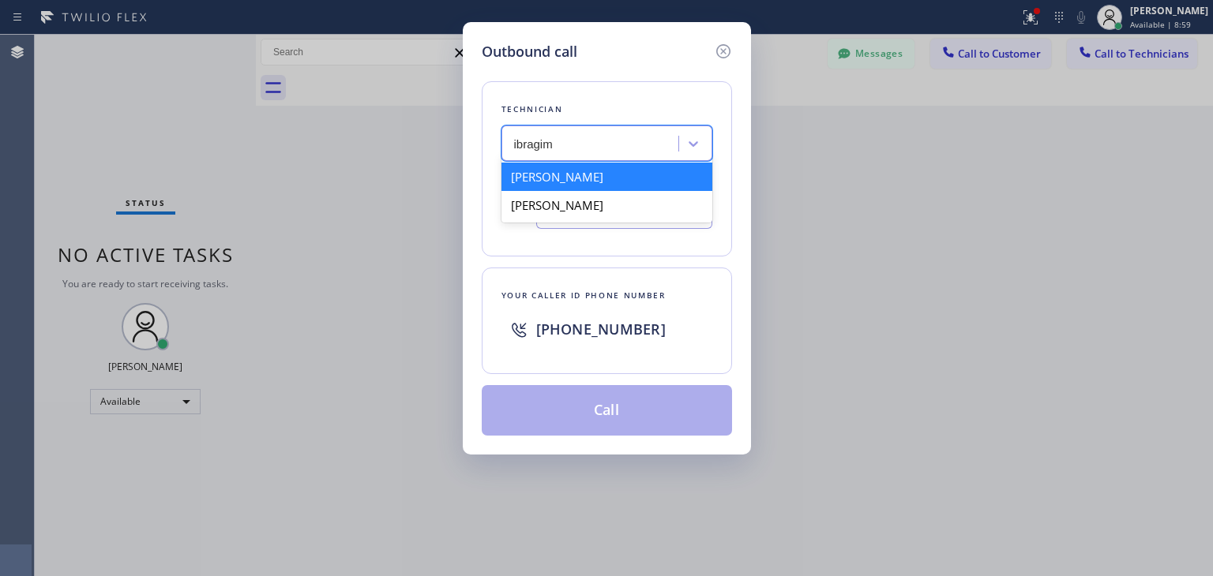
click at [611, 174] on div "[PERSON_NAME]" at bounding box center [606, 177] width 211 height 28
type input "[PHONE_NUMBER]"
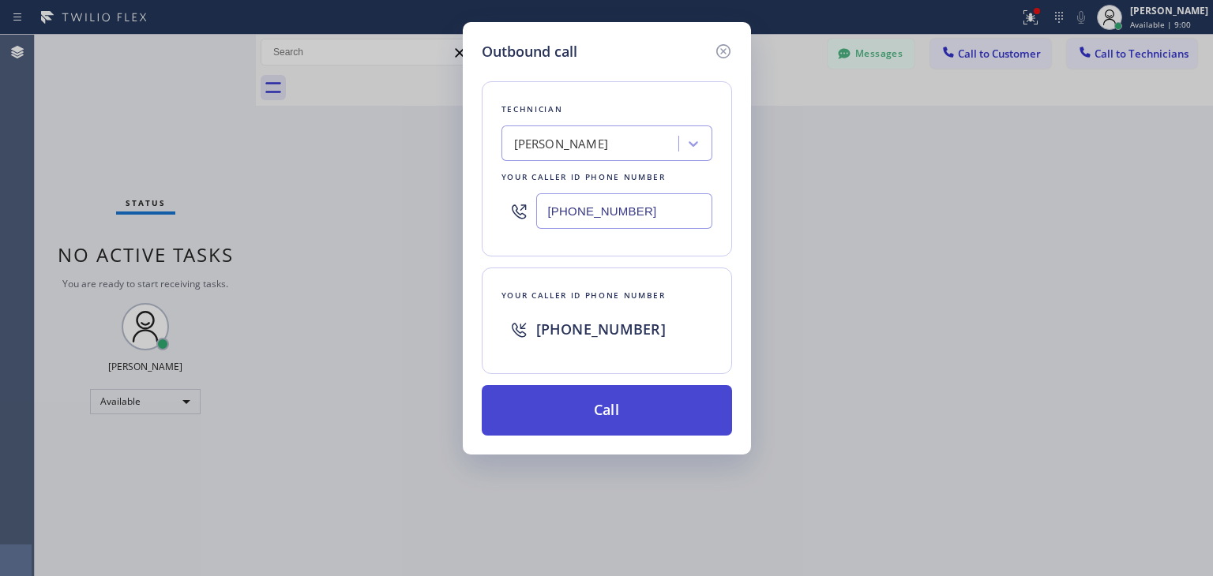
click at [641, 422] on button "Call" at bounding box center [607, 410] width 250 height 51
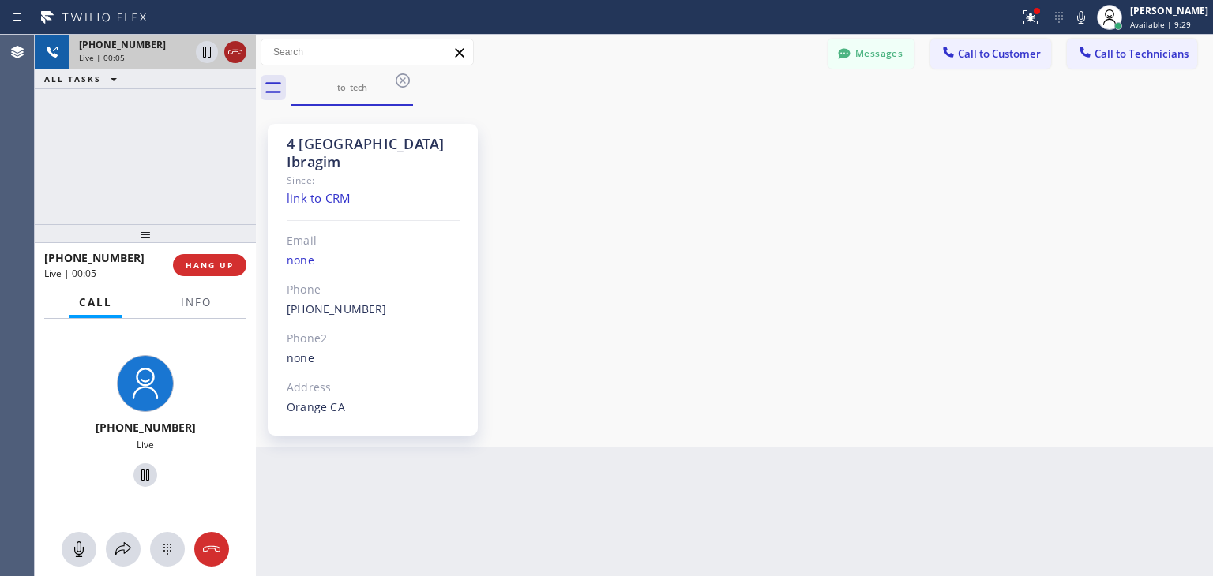
click at [238, 61] on icon at bounding box center [235, 52] width 19 height 19
drag, startPoint x: 238, startPoint y: 61, endPoint x: 817, endPoint y: 482, distance: 716.1
click at [817, 482] on div "[PHONE_NUMBER] Live | 00:06 ALL TASKS ALL TASKS ACTIVE TASKS TASKS IN WRAP UP […" at bounding box center [624, 306] width 1178 height 542
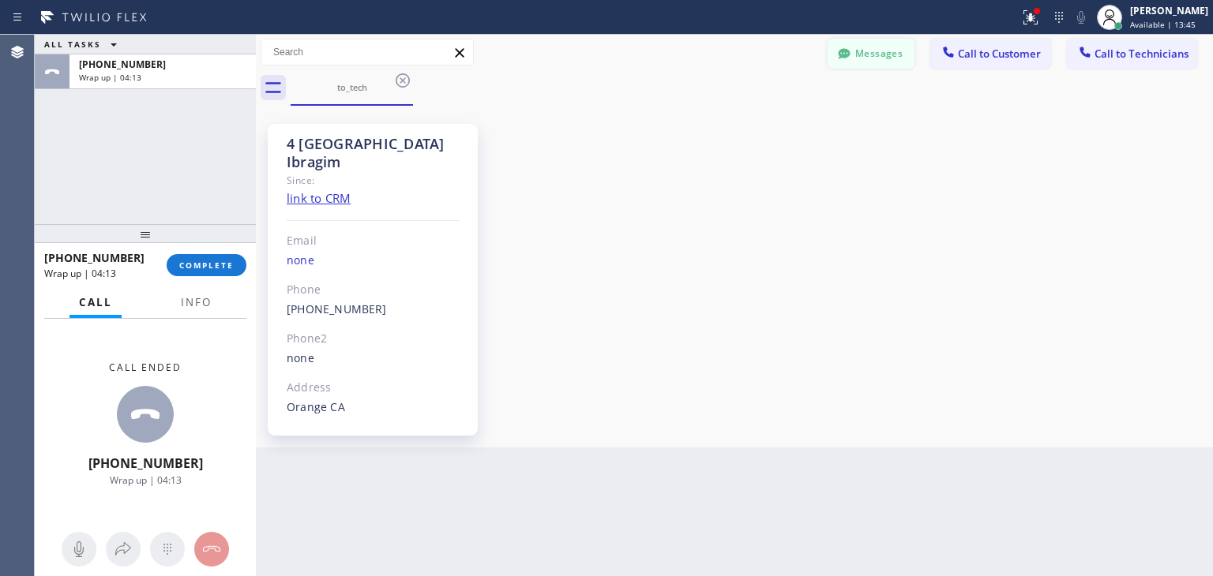
click at [888, 47] on button "Messages" at bounding box center [870, 54] width 87 height 30
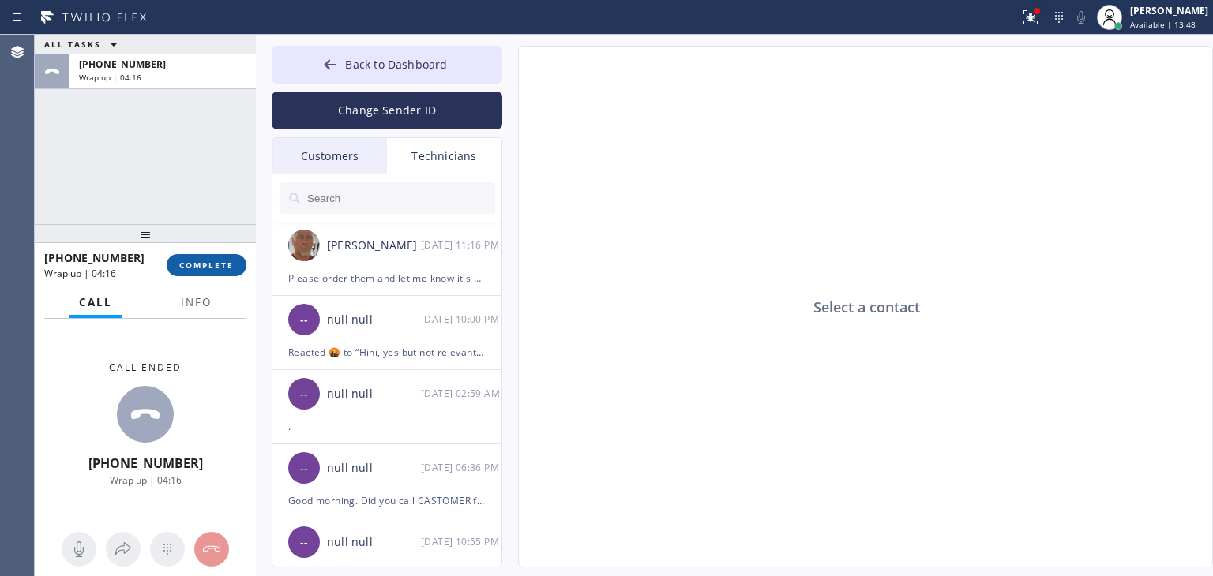
click at [216, 267] on span "COMPLETE" at bounding box center [206, 265] width 54 height 11
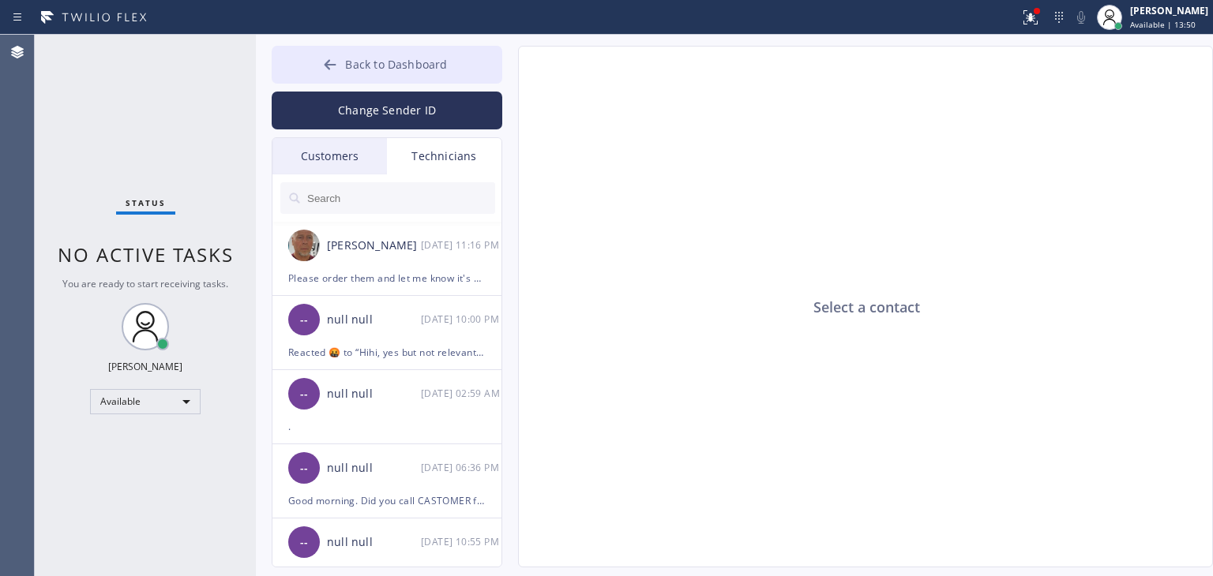
click at [403, 70] on span "Back to Dashboard" at bounding box center [396, 64] width 102 height 15
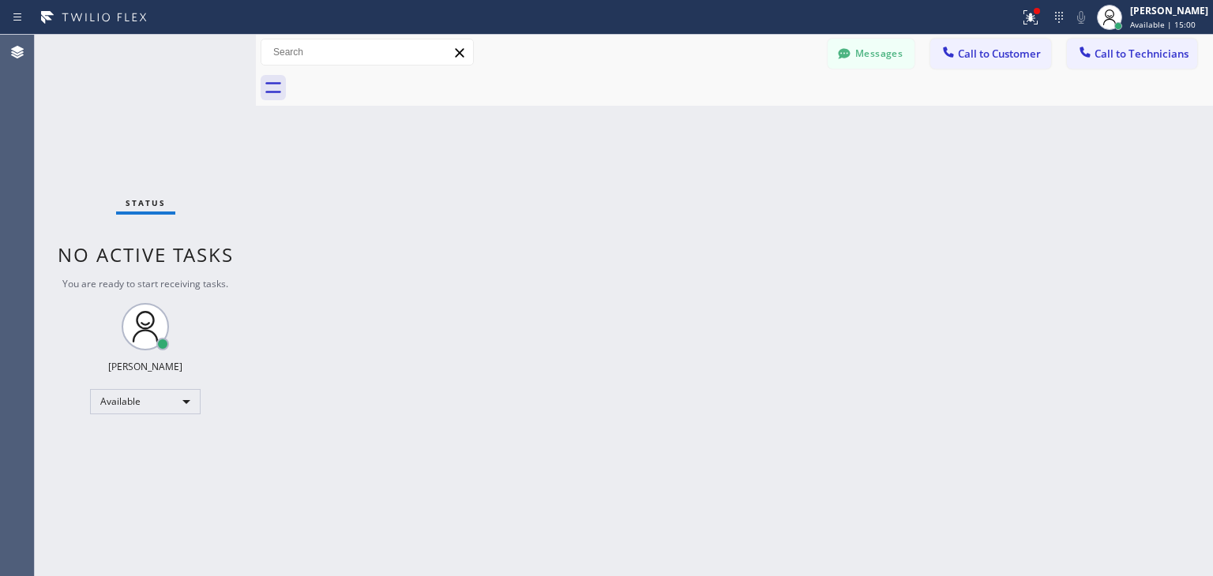
click at [1142, 70] on div at bounding box center [752, 88] width 922 height 36
click at [1129, 67] on button "Call to Technicians" at bounding box center [1132, 54] width 130 height 30
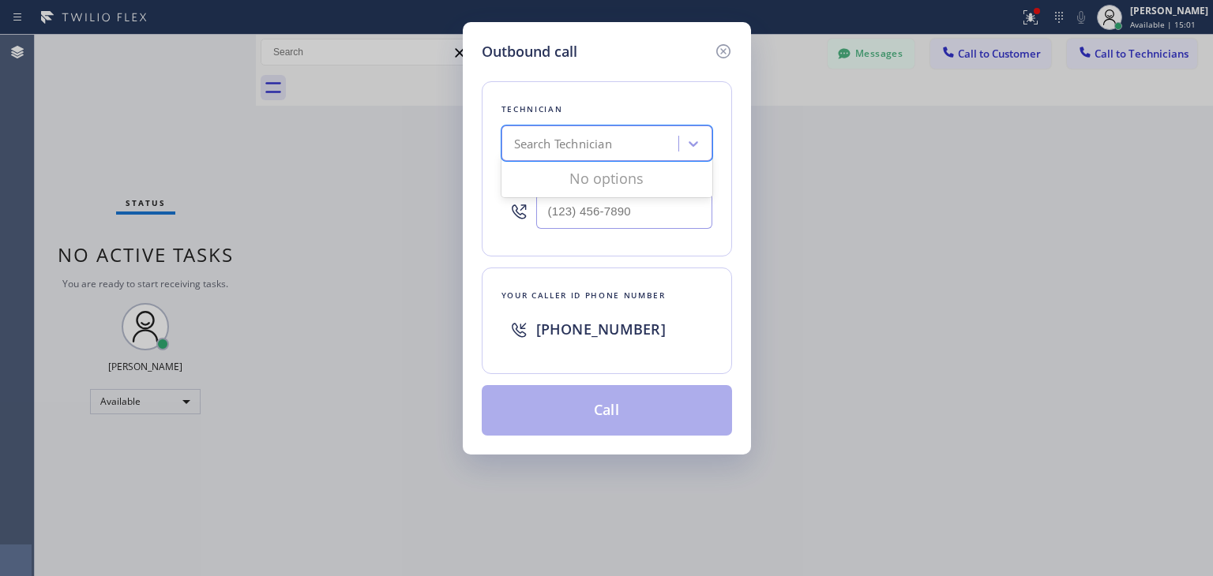
click at [614, 142] on div "Search Technician" at bounding box center [592, 144] width 172 height 28
type input "ibragim"
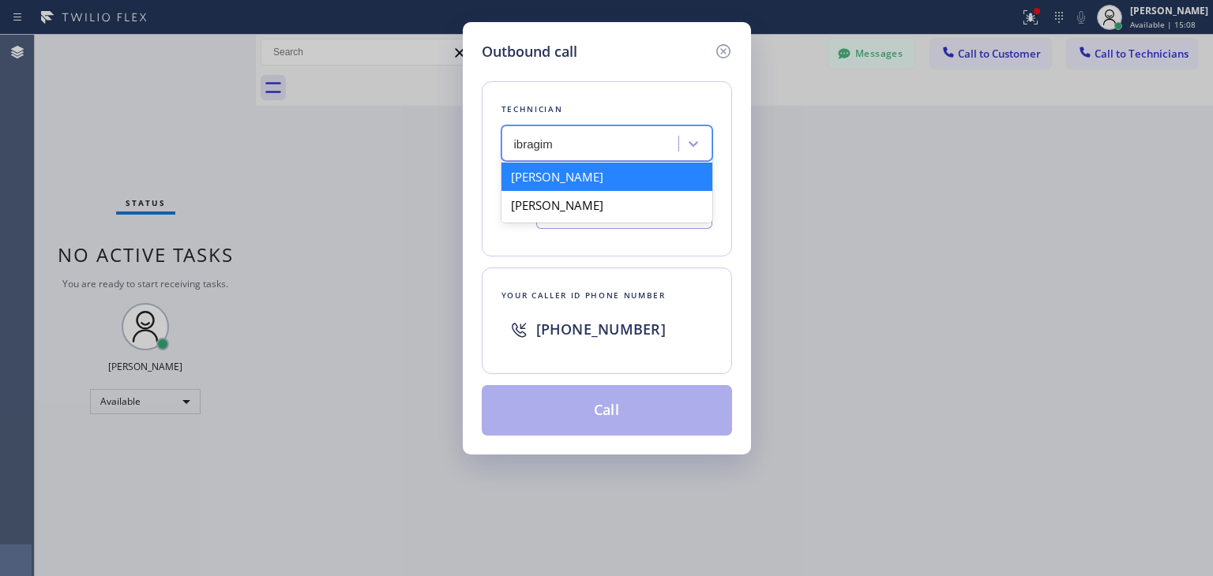
click at [591, 182] on div "[PERSON_NAME]" at bounding box center [606, 177] width 211 height 28
type input "[PHONE_NUMBER]"
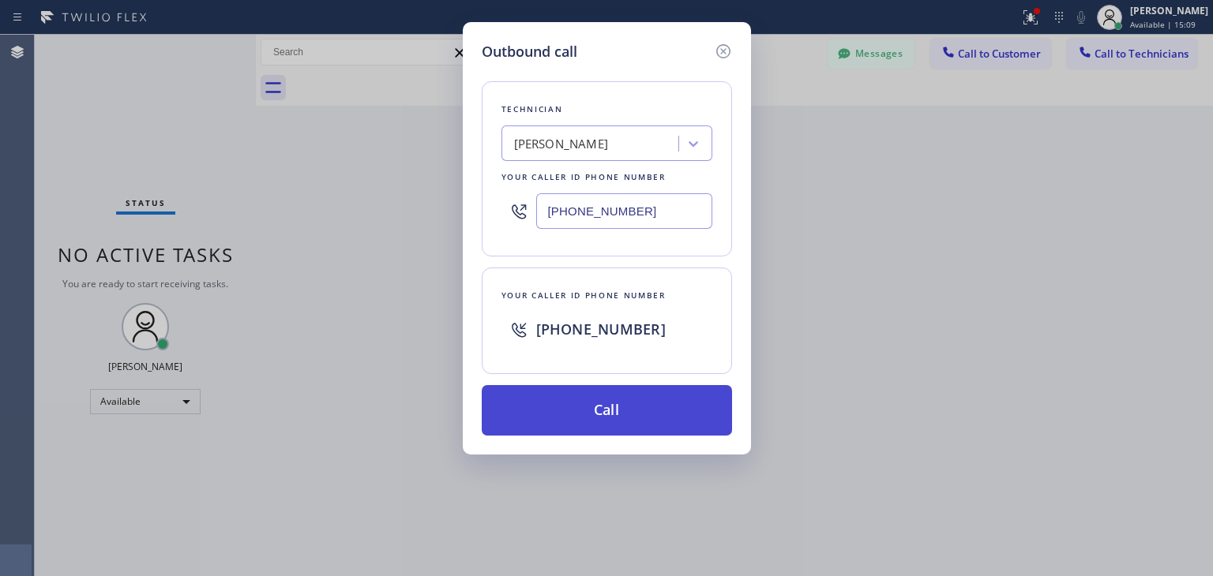
click at [616, 389] on button "Call" at bounding box center [607, 410] width 250 height 51
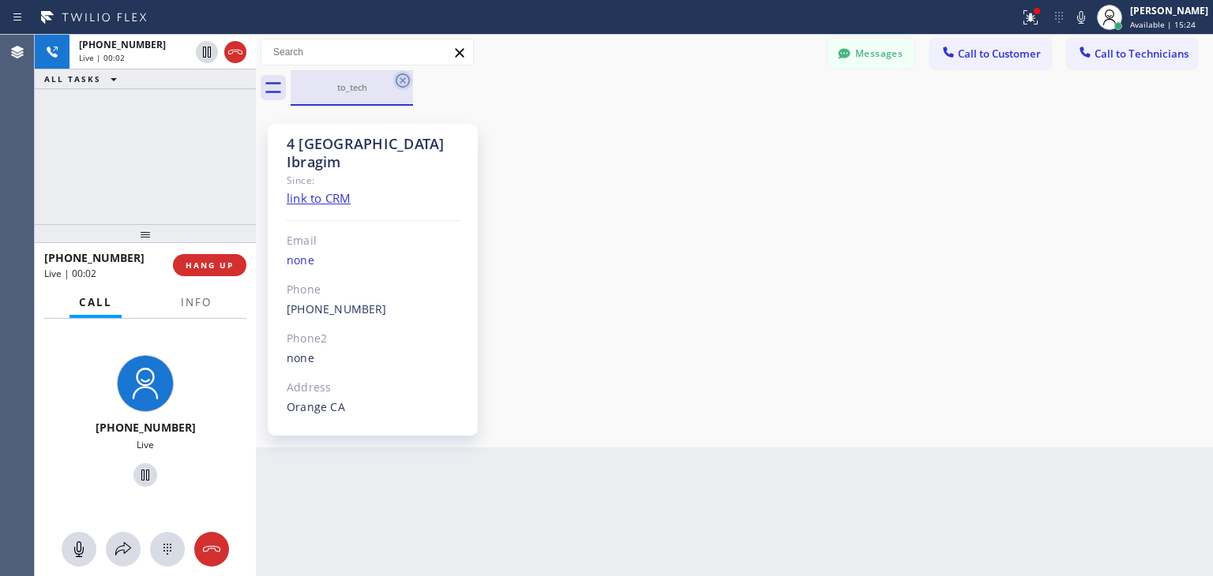
click at [401, 79] on icon at bounding box center [403, 80] width 14 height 14
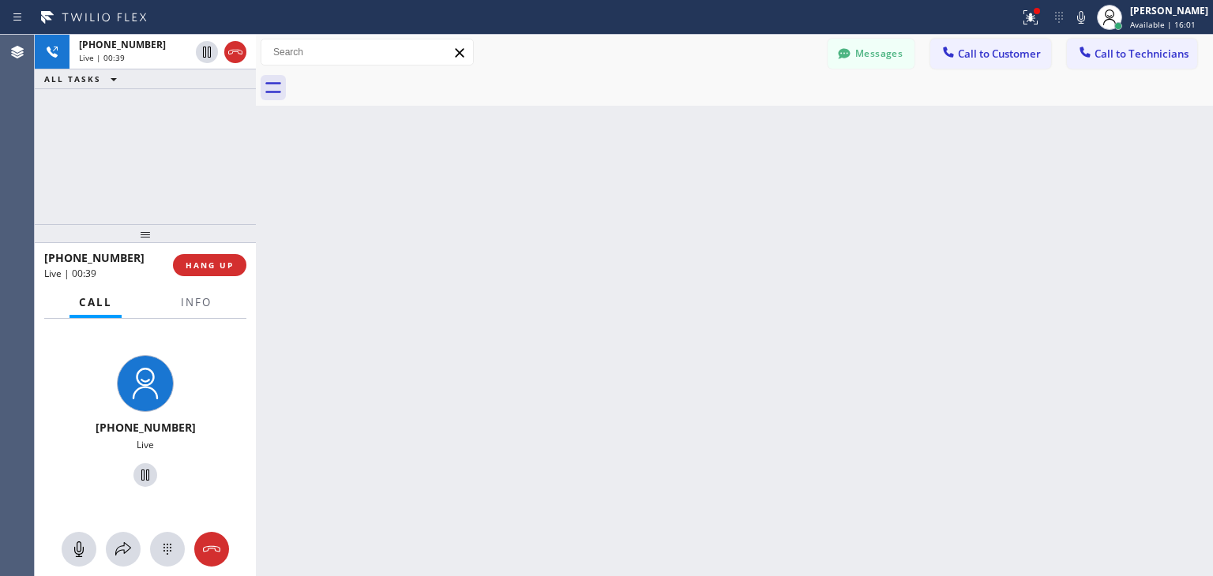
click at [809, 447] on div "Back to Dashboard Change Sender ID Customers Technicians (650) 714-777 SEARCH R…" at bounding box center [734, 306] width 957 height 542
click at [508, 265] on div "Back to Dashboard Change Sender ID Customers Technicians (650) 714-777 SEARCH R…" at bounding box center [734, 306] width 957 height 542
click at [1049, 503] on div "Back to Dashboard Change Sender ID Customers Technicians (650) 714-777 SEARCH R…" at bounding box center [734, 306] width 957 height 542
drag, startPoint x: 808, startPoint y: 424, endPoint x: 777, endPoint y: 531, distance: 111.7
click at [808, 424] on div "Back to Dashboard Change Sender ID Customers Technicians (650) 714-777 SEARCH R…" at bounding box center [734, 306] width 957 height 542
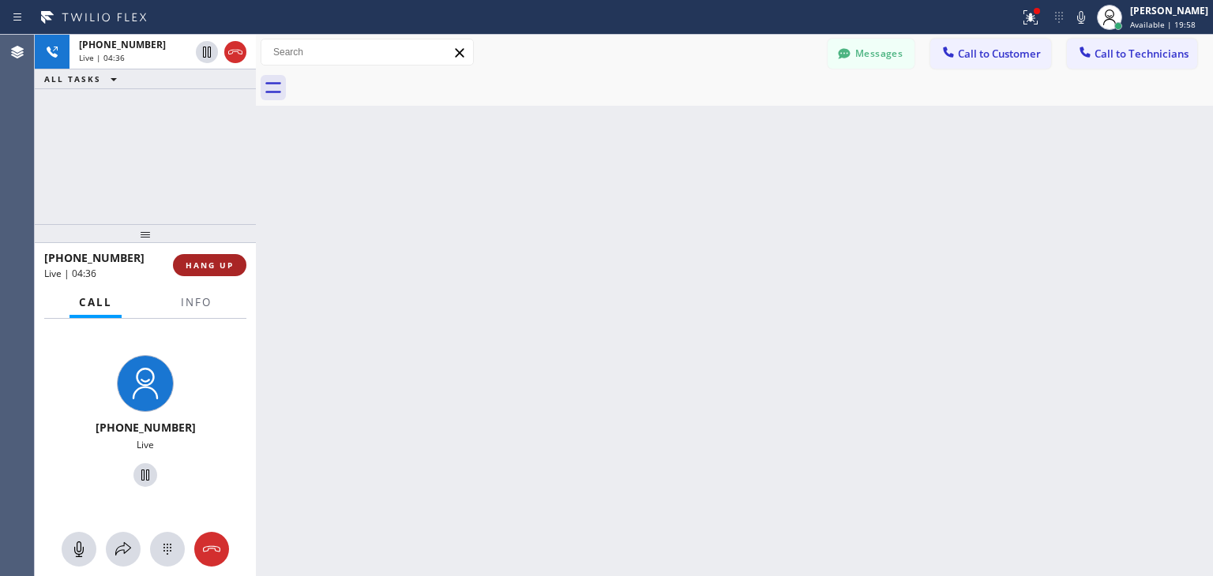
click at [222, 265] on span "HANG UP" at bounding box center [210, 265] width 48 height 11
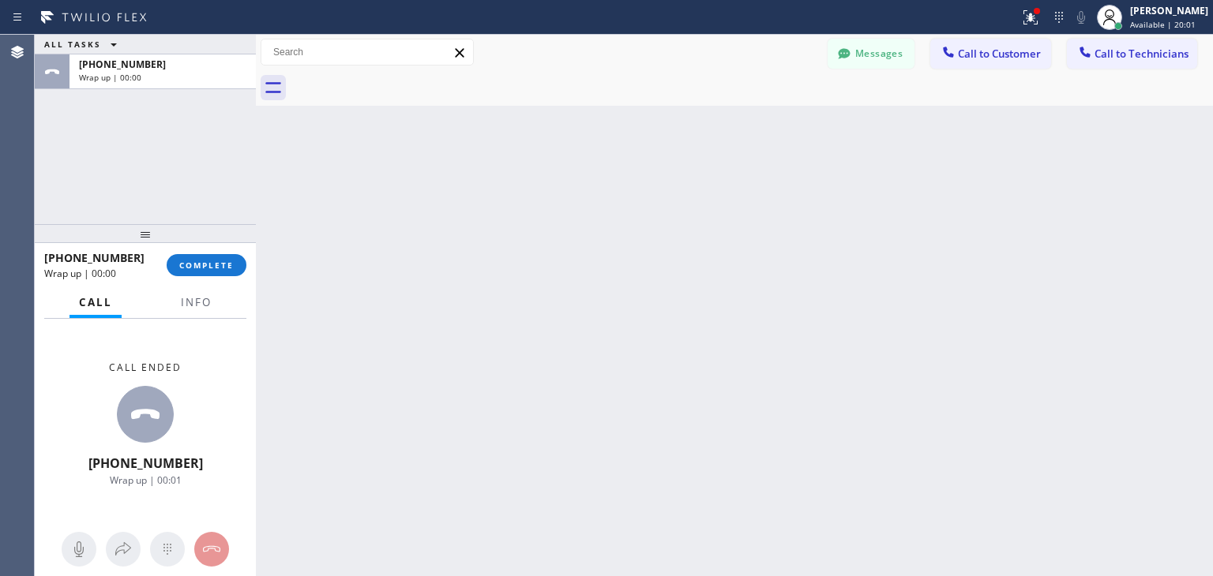
click at [166, 263] on div "[PHONE_NUMBER] Wrap up | 00:00" at bounding box center [105, 265] width 122 height 41
click at [166, 263] on div "[PHONE_NUMBER] Wrap up | 00:01" at bounding box center [105, 265] width 122 height 41
click at [171, 263] on div "[PHONE_NUMBER] Wrap up | 00:01 COMPLETE" at bounding box center [145, 265] width 202 height 41
click at [171, 263] on button "COMPLETE" at bounding box center [207, 265] width 80 height 22
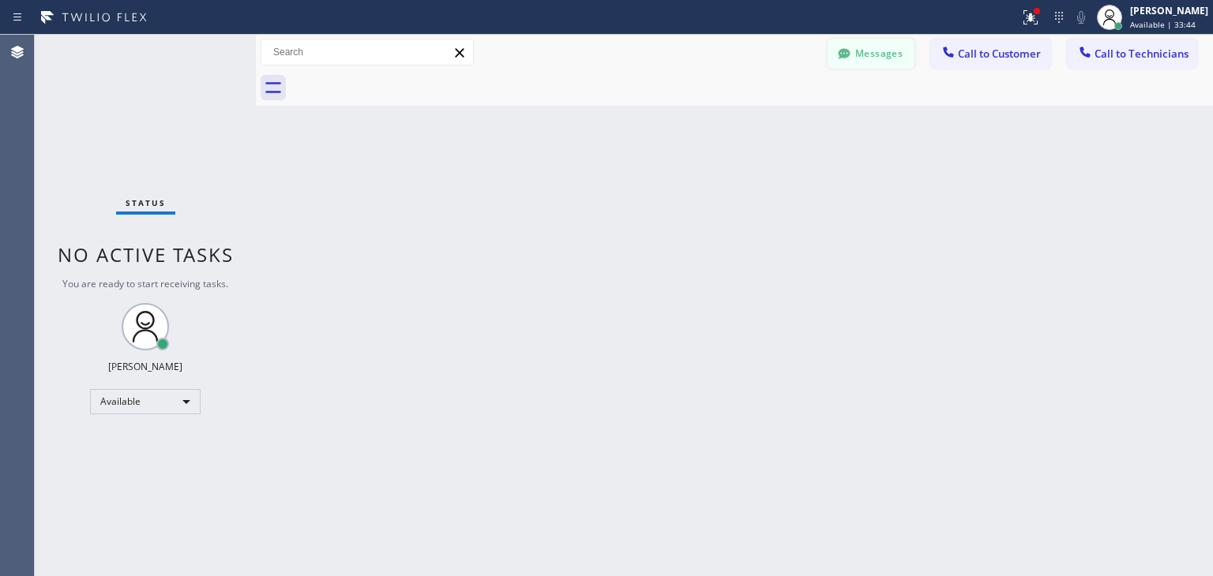
click at [881, 52] on button "Messages" at bounding box center [870, 54] width 87 height 30
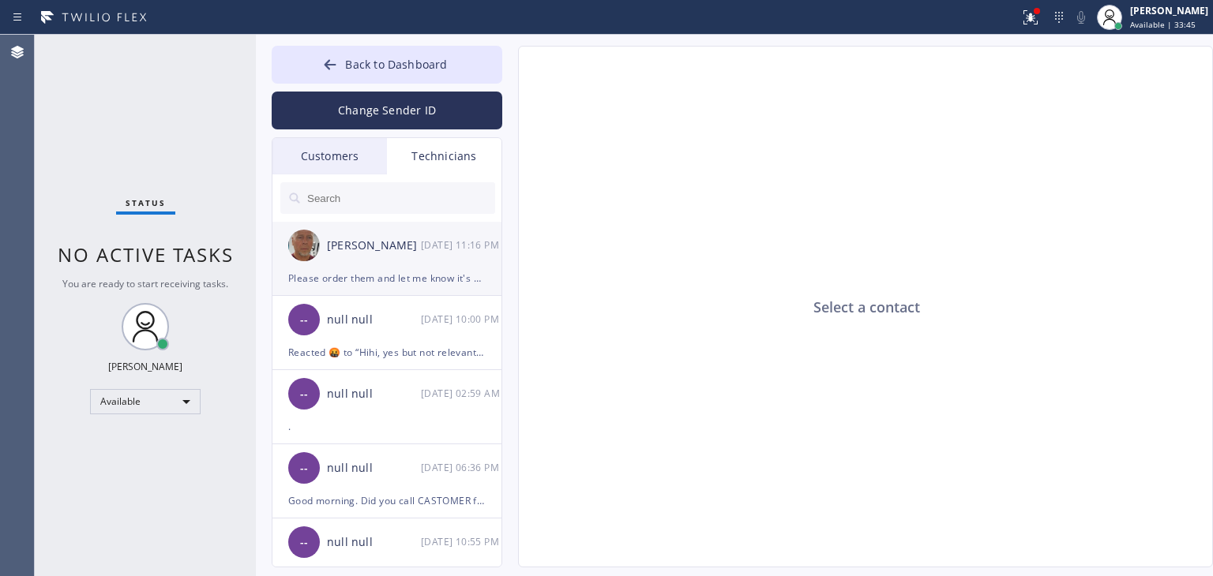
click at [422, 270] on div "Please order them and let me know it's ETA cause she requested it. Thank you!" at bounding box center [386, 278] width 197 height 18
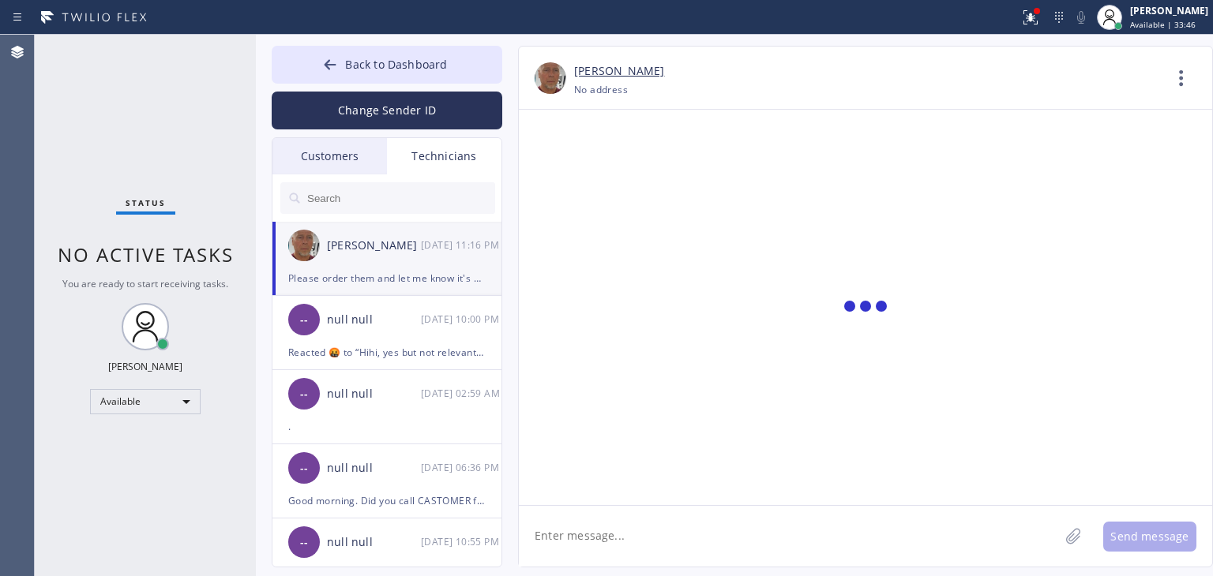
click at [703, 532] on textarea at bounding box center [789, 536] width 540 height 61
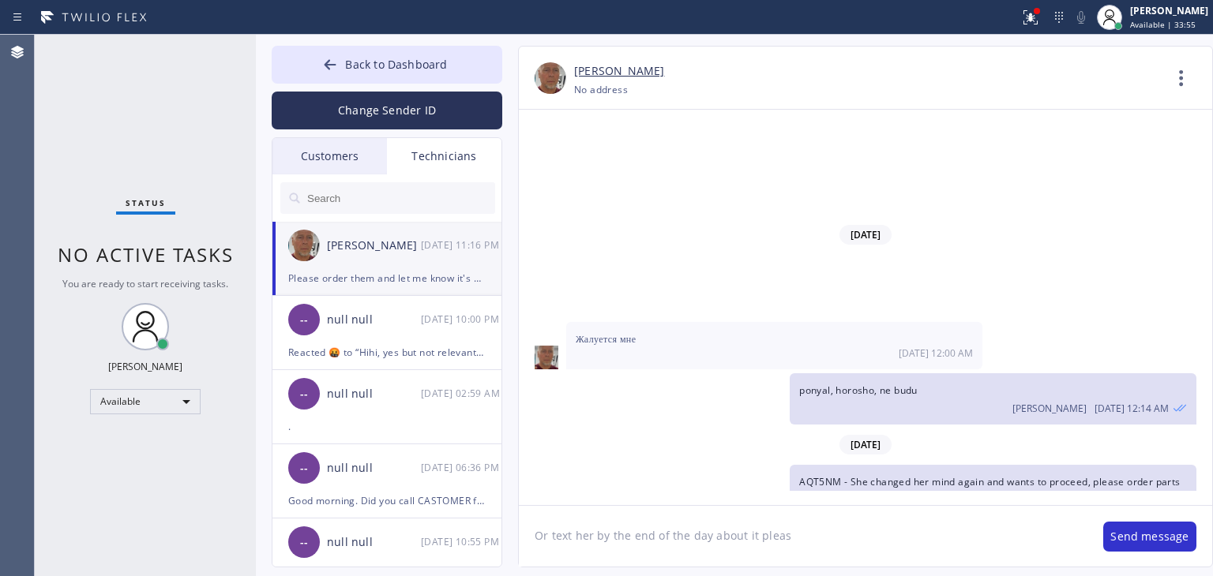
type textarea "Or text her by the end of the day about it please"
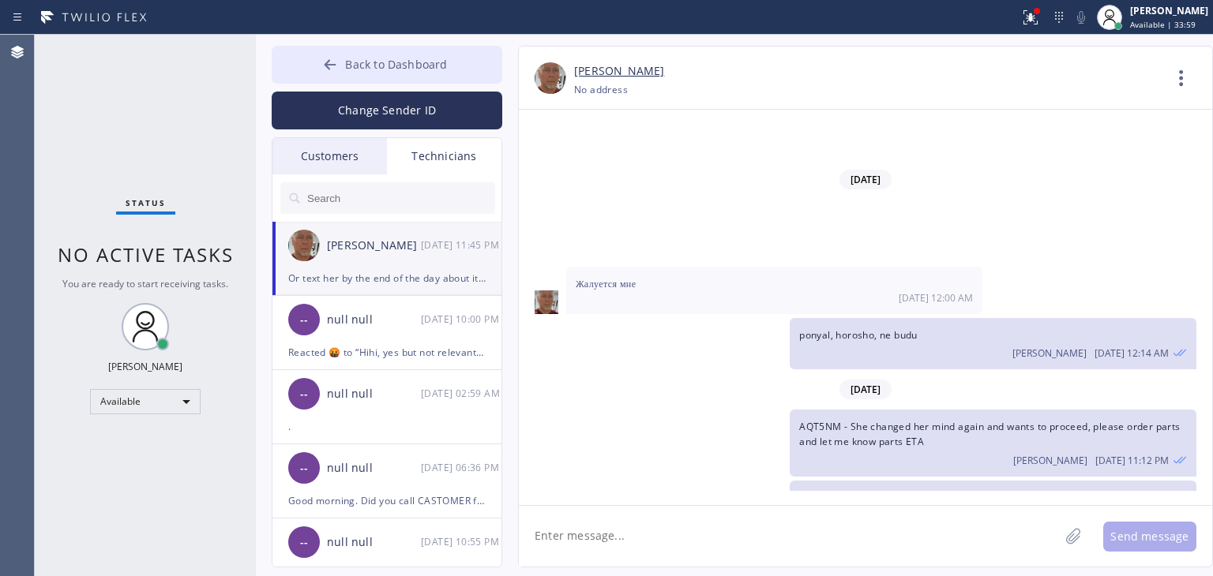
click at [373, 67] on span "Back to Dashboard" at bounding box center [396, 64] width 102 height 15
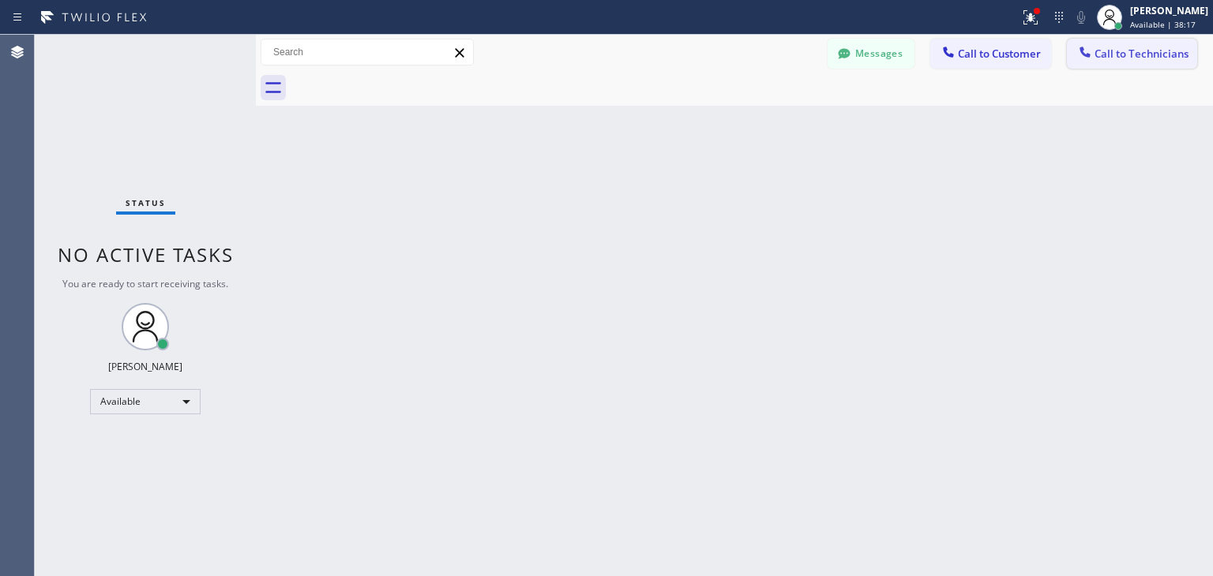
click at [1176, 57] on span "Call to Technicians" at bounding box center [1141, 54] width 94 height 14
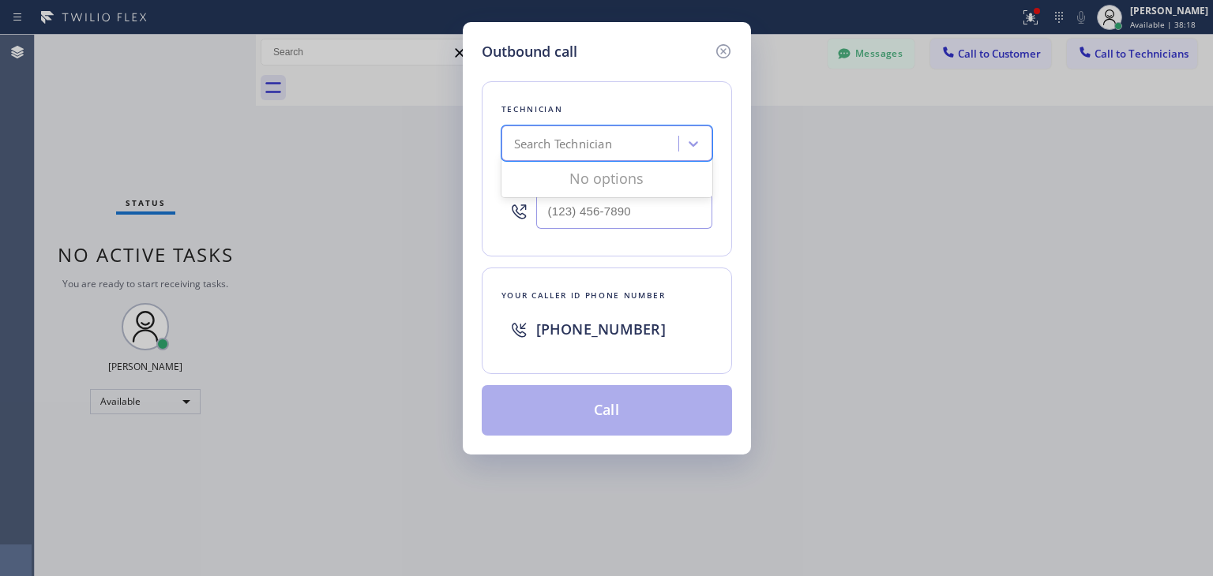
click at [611, 146] on div "Search Technician" at bounding box center [563, 144] width 98 height 18
type input "ibragim"
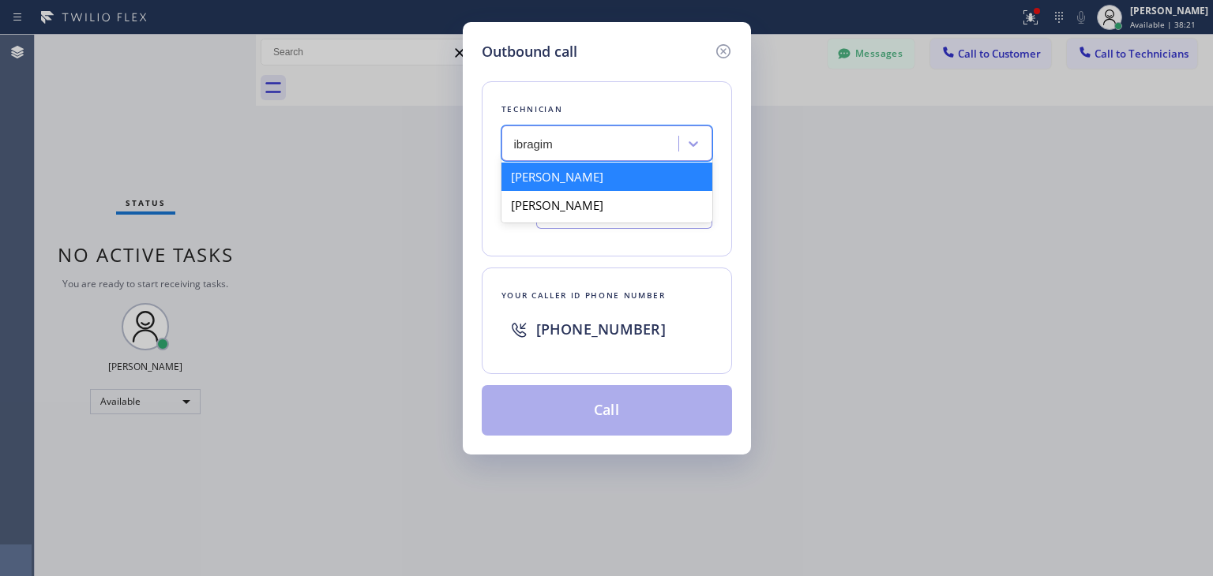
click at [608, 173] on div "[PERSON_NAME]" at bounding box center [606, 177] width 211 height 28
type input "[PHONE_NUMBER]"
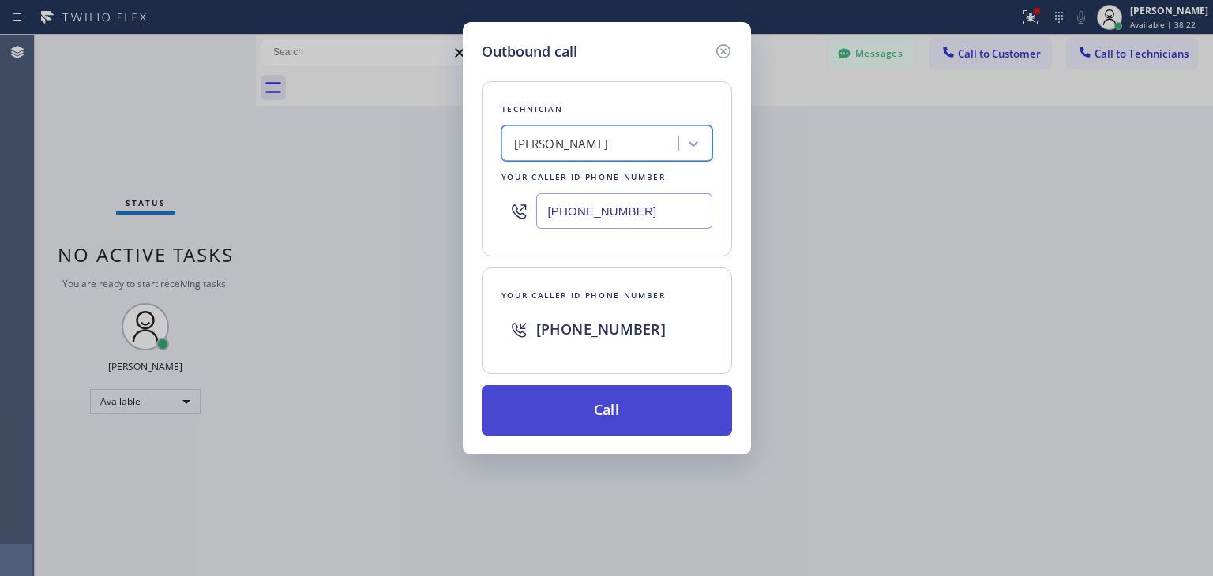
click at [632, 405] on button "Call" at bounding box center [607, 410] width 250 height 51
